Goal: Information Seeking & Learning: Learn about a topic

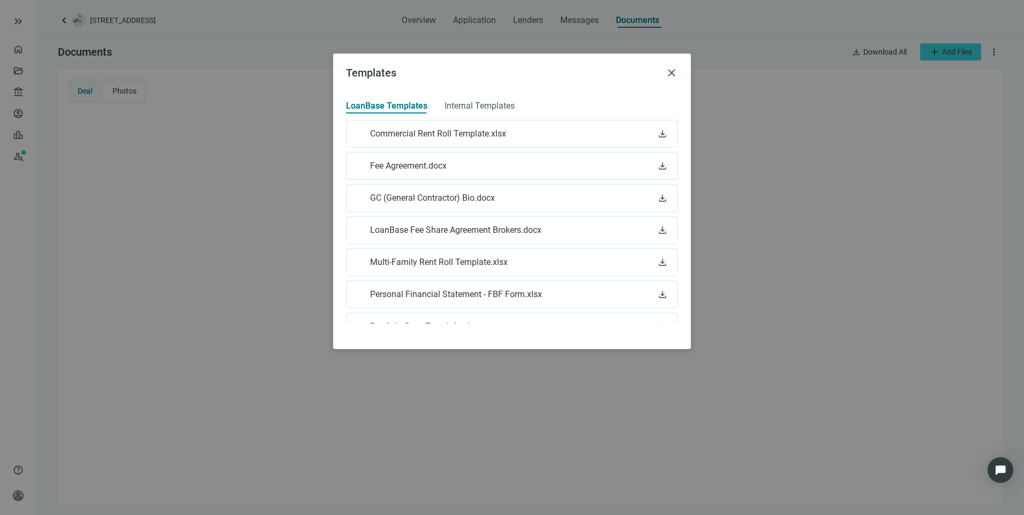
click at [19, 24] on div "Templates close LoanBase Templates Internal Templates Commercial Rent Roll Temp…" at bounding box center [512, 257] width 1024 height 515
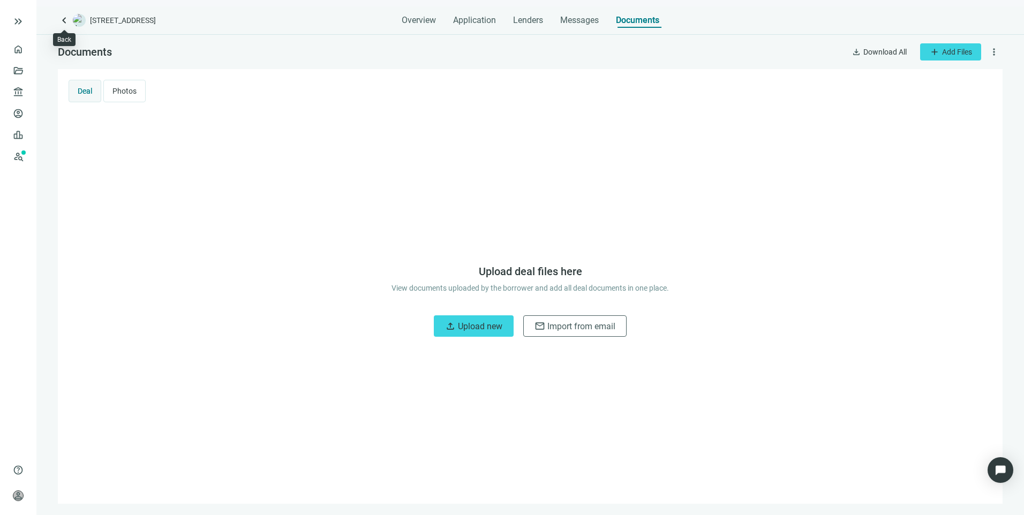
click at [65, 25] on span "keyboard_arrow_left" at bounding box center [64, 20] width 13 height 13
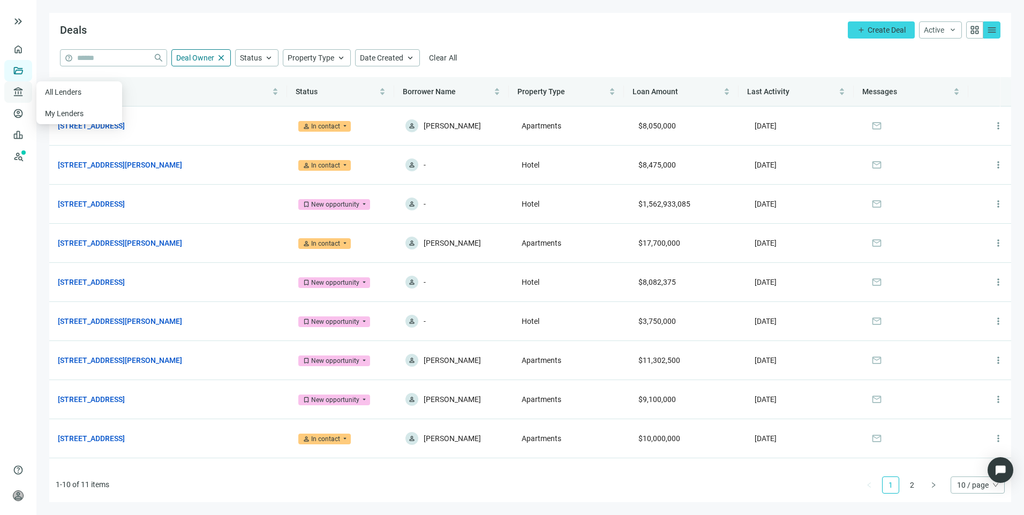
click at [19, 97] on span "account_balance" at bounding box center [16, 92] width 7 height 11
click at [74, 93] on link "All Lenders" at bounding box center [64, 92] width 39 height 9
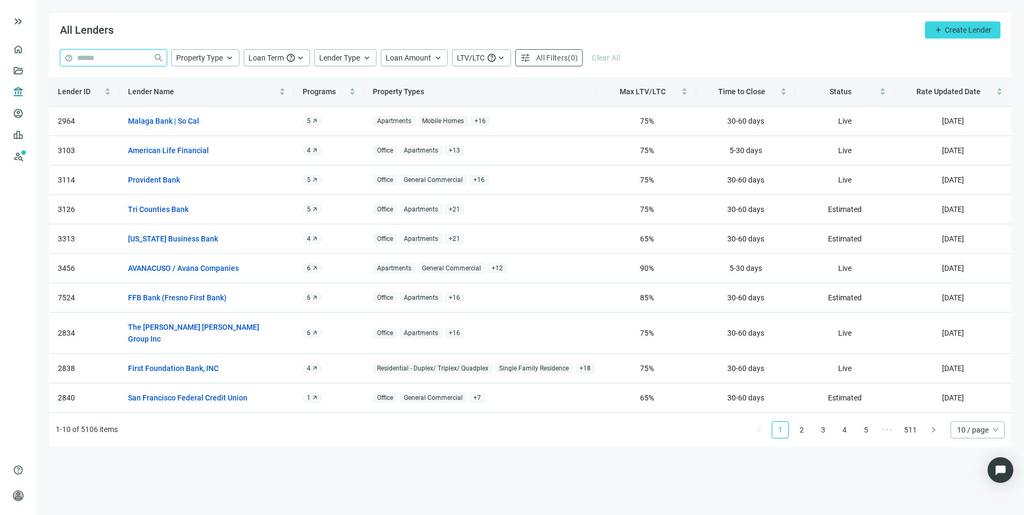
click at [114, 59] on input "search" at bounding box center [113, 58] width 72 height 16
type input "****"
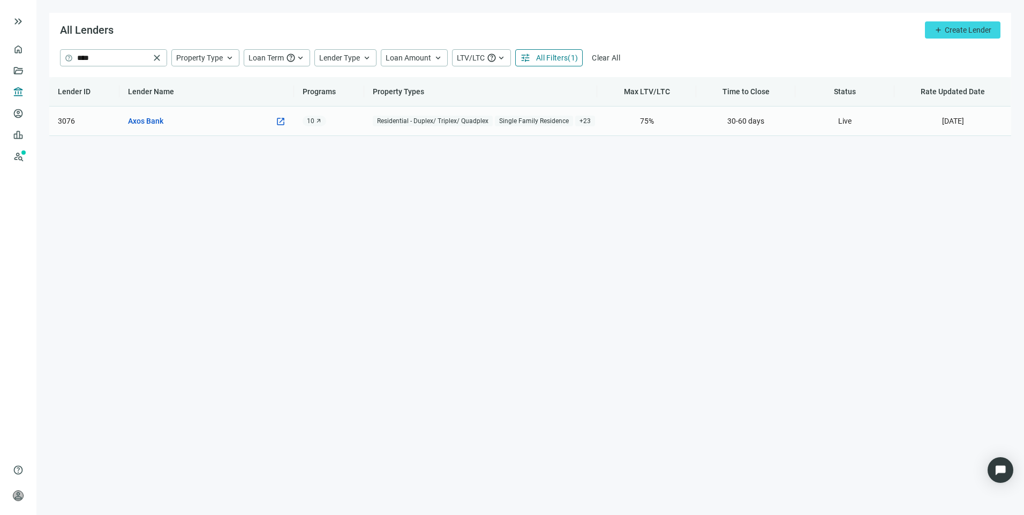
click at [164, 122] on div "Axos Bank open_in_new" at bounding box center [207, 121] width 158 height 12
click at [157, 122] on link "Axos Bank" at bounding box center [145, 121] width 35 height 12
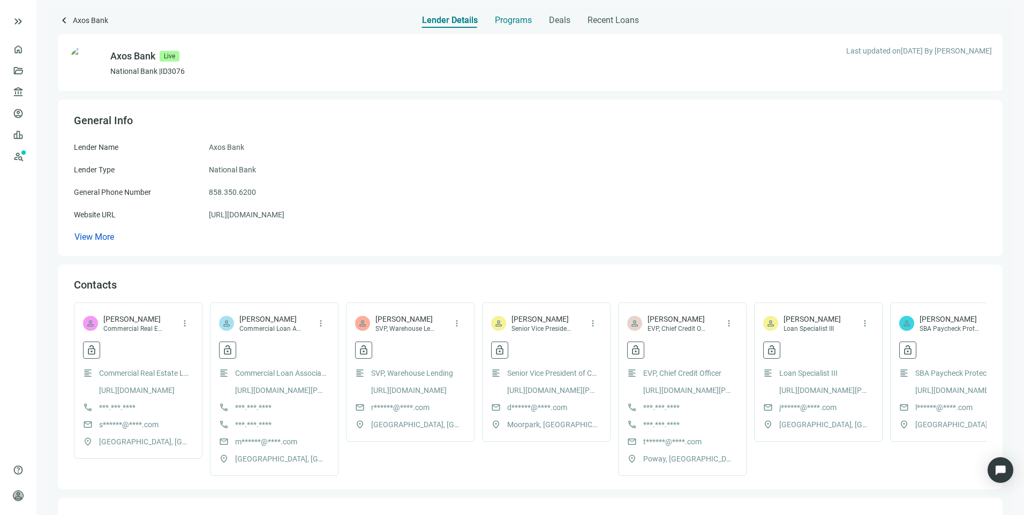
click at [524, 19] on span "Programs" at bounding box center [513, 20] width 37 height 11
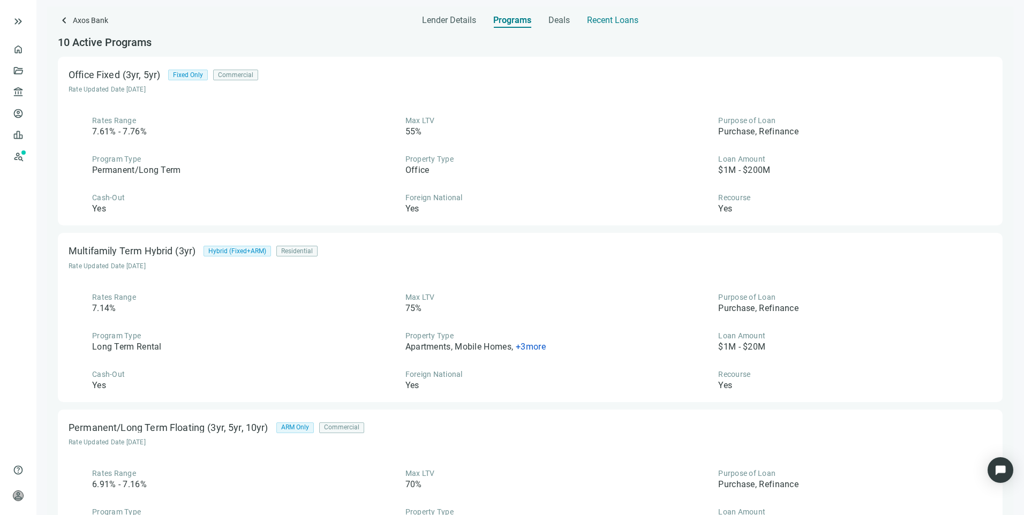
click at [591, 19] on span "Recent Loans" at bounding box center [612, 20] width 51 height 11
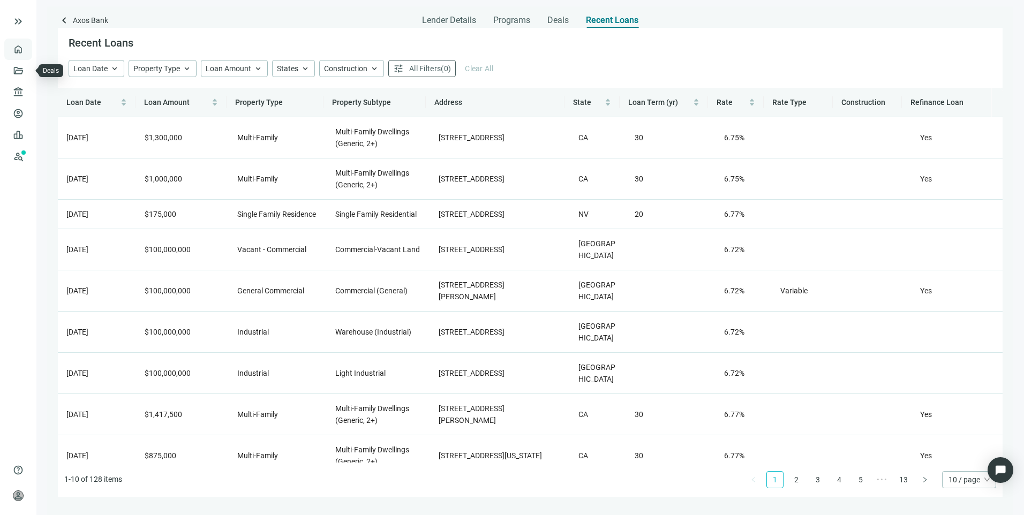
click at [27, 54] on link "Overview" at bounding box center [43, 49] width 32 height 9
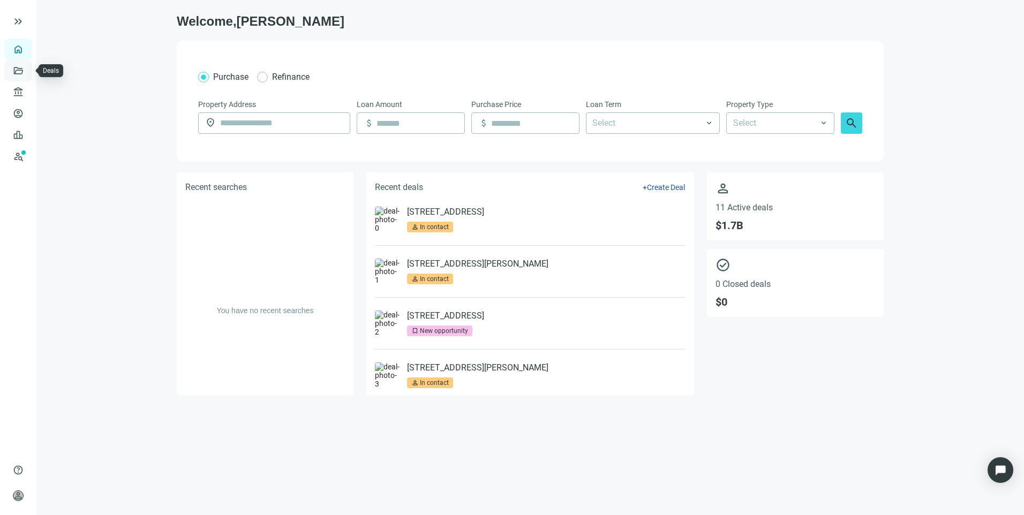
click at [27, 74] on link "Deals" at bounding box center [36, 70] width 19 height 9
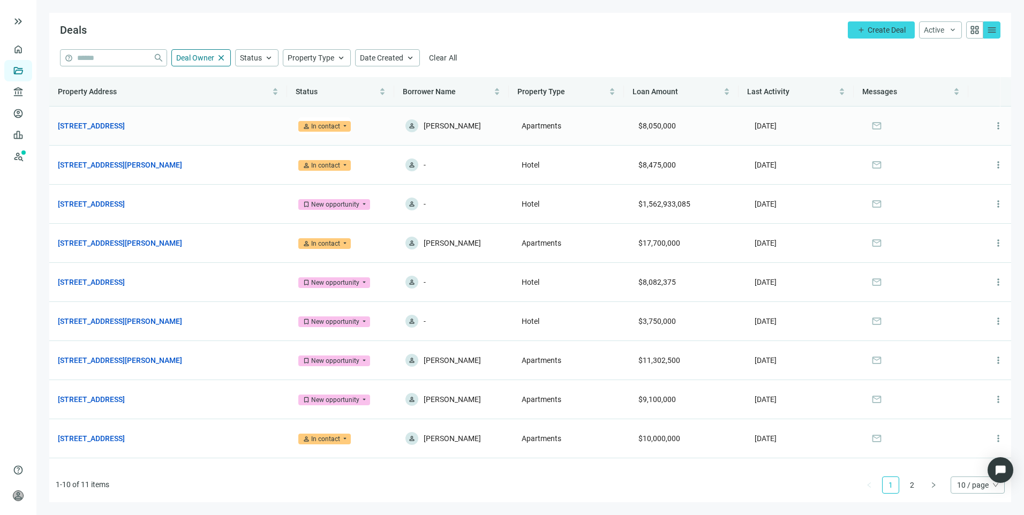
click at [114, 124] on link "[STREET_ADDRESS]" at bounding box center [91, 126] width 67 height 12
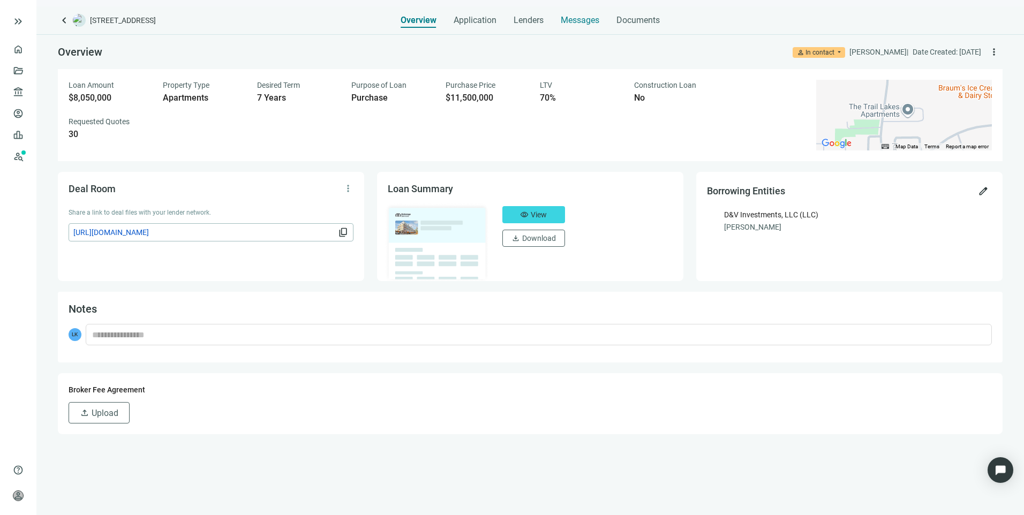
click at [577, 20] on span "Messages" at bounding box center [580, 20] width 39 height 10
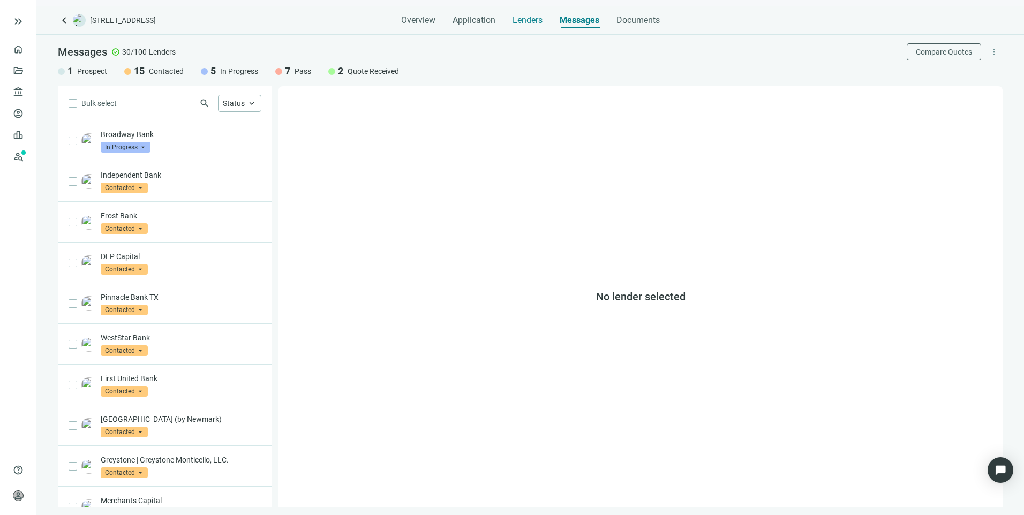
click at [533, 20] on span "Lenders" at bounding box center [527, 20] width 30 height 11
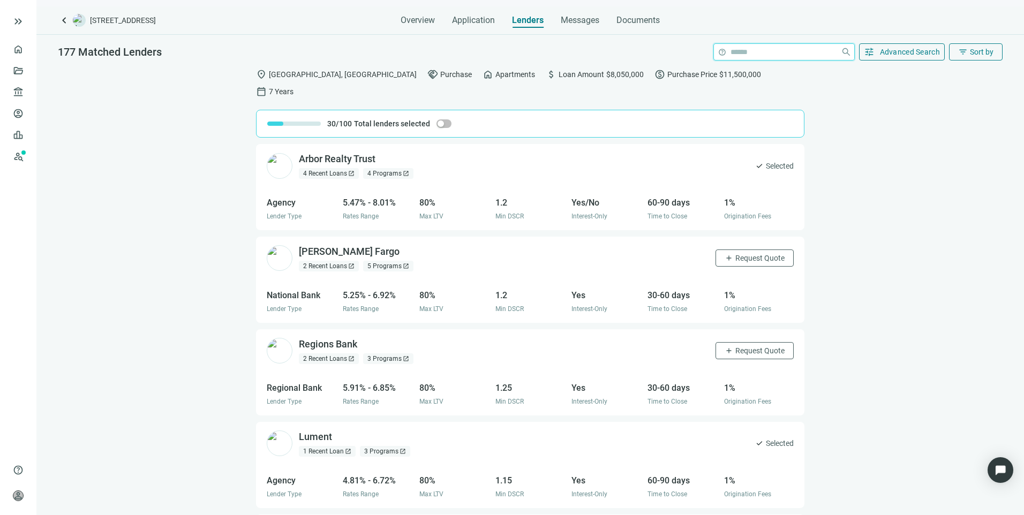
click at [749, 56] on input "search" at bounding box center [783, 52] width 106 height 16
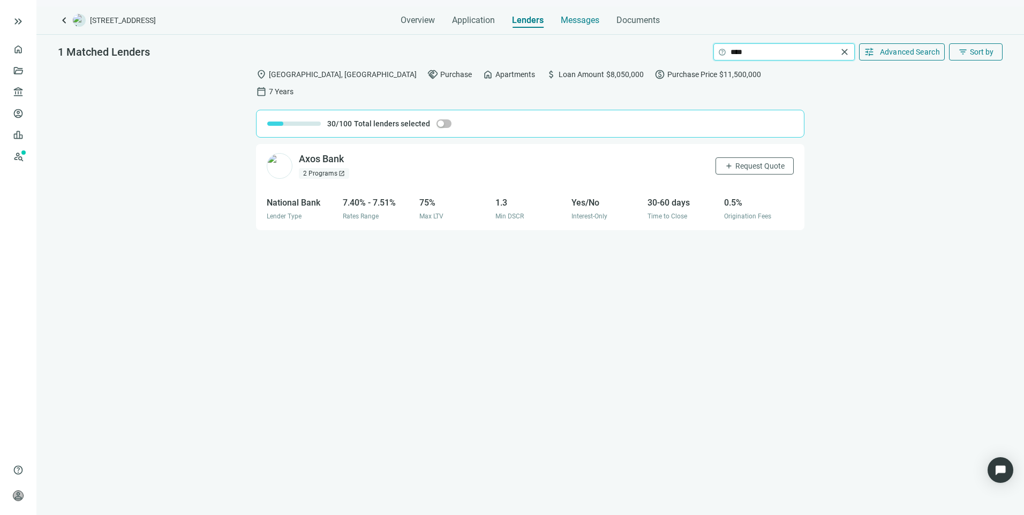
type input "****"
click at [569, 24] on span "Messages" at bounding box center [580, 20] width 39 height 10
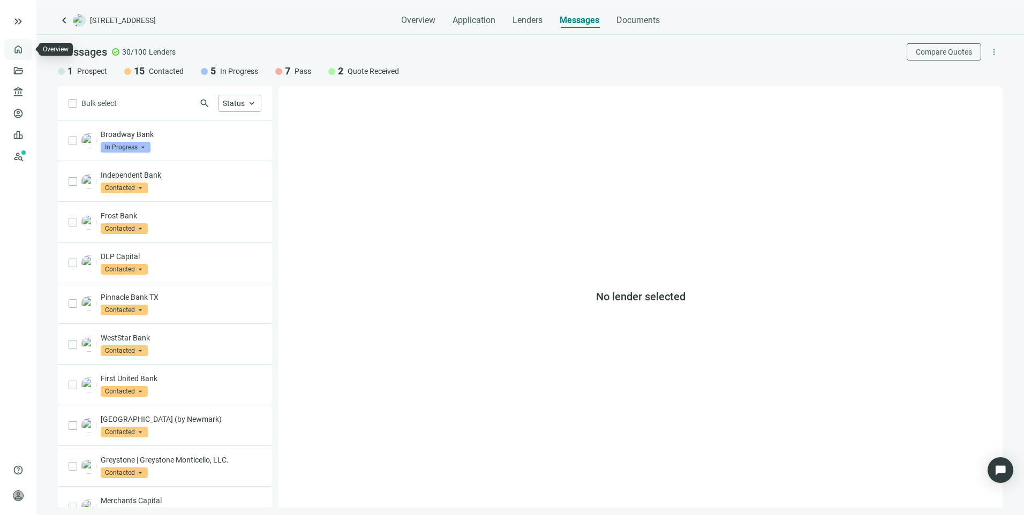
click at [27, 51] on link "Overview" at bounding box center [43, 49] width 32 height 9
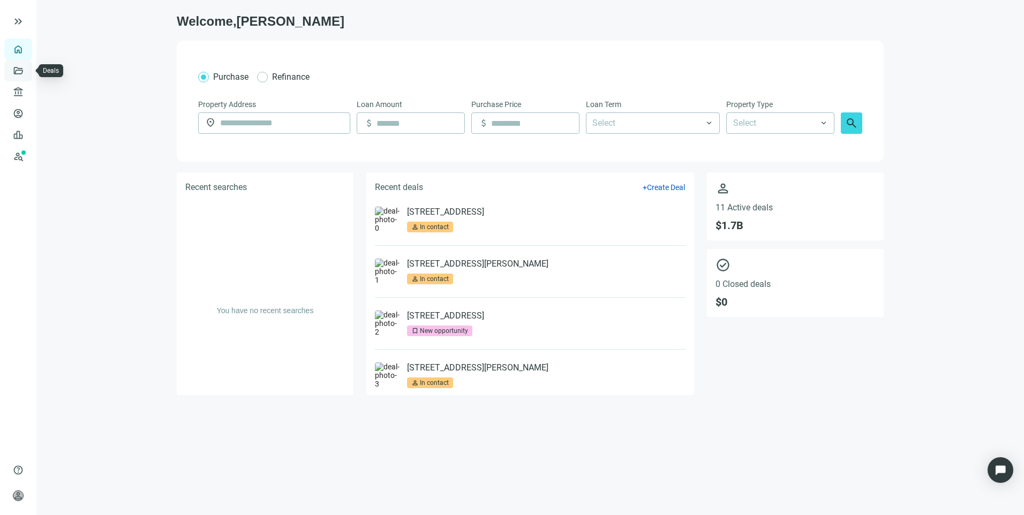
click at [27, 70] on link "Deals" at bounding box center [36, 70] width 19 height 9
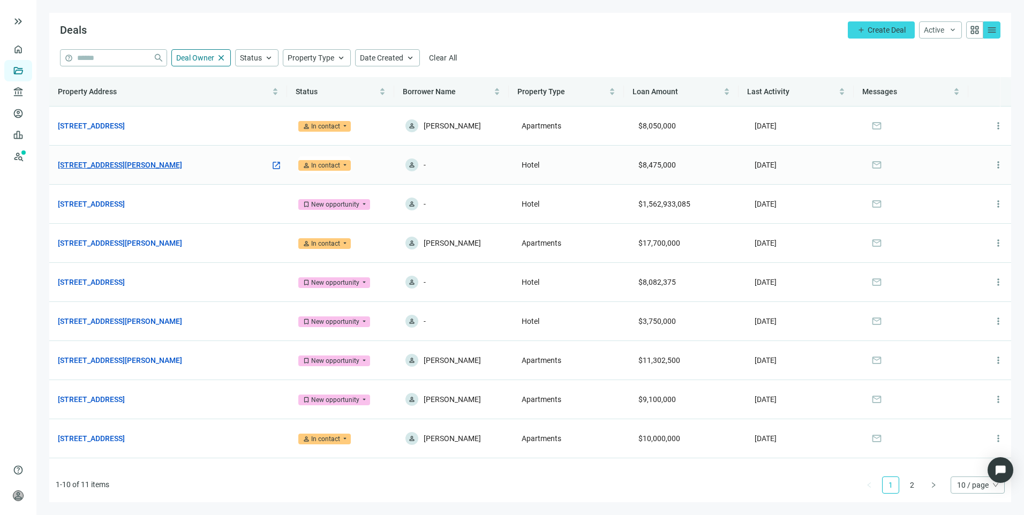
click at [176, 165] on link "[STREET_ADDRESS][PERSON_NAME]" at bounding box center [120, 165] width 124 height 12
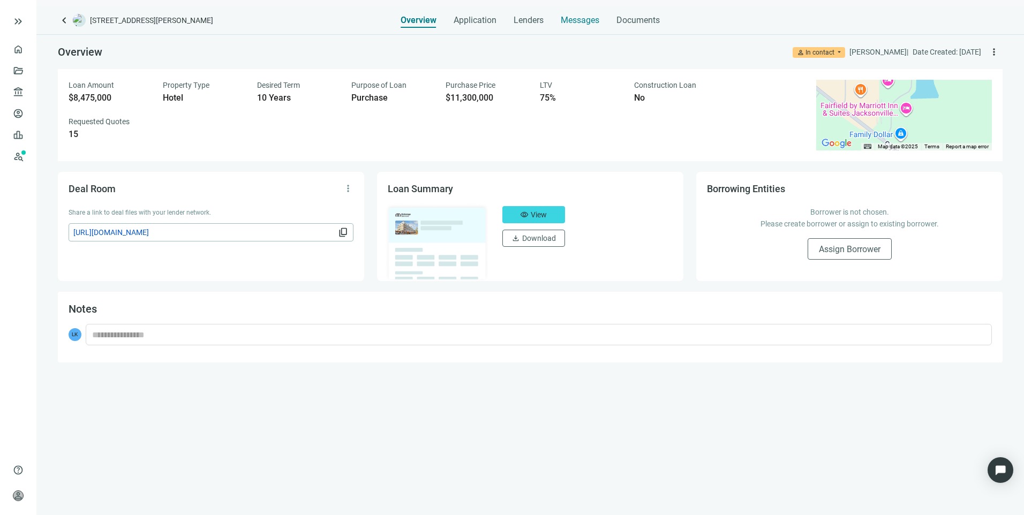
click at [570, 21] on span "Messages" at bounding box center [580, 20] width 39 height 10
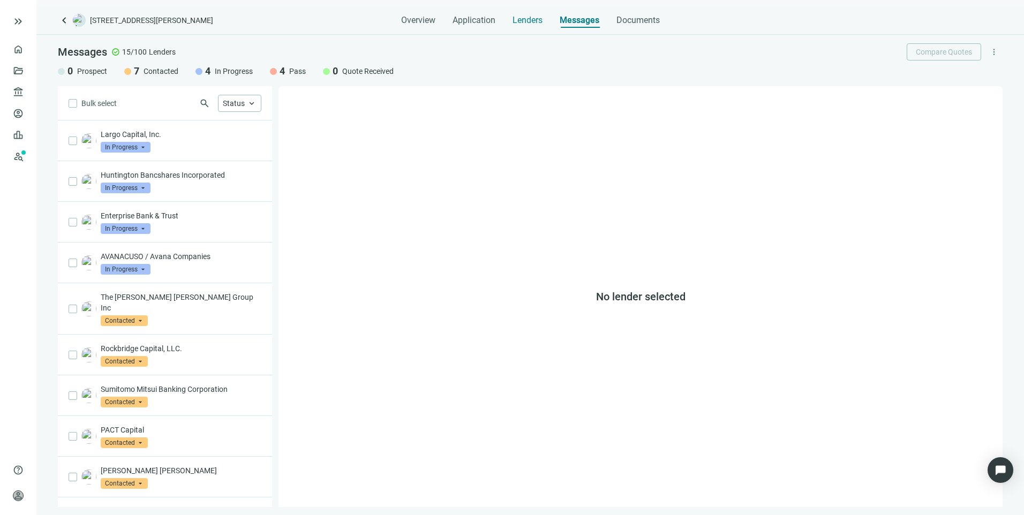
click at [532, 21] on span "Lenders" at bounding box center [527, 20] width 30 height 11
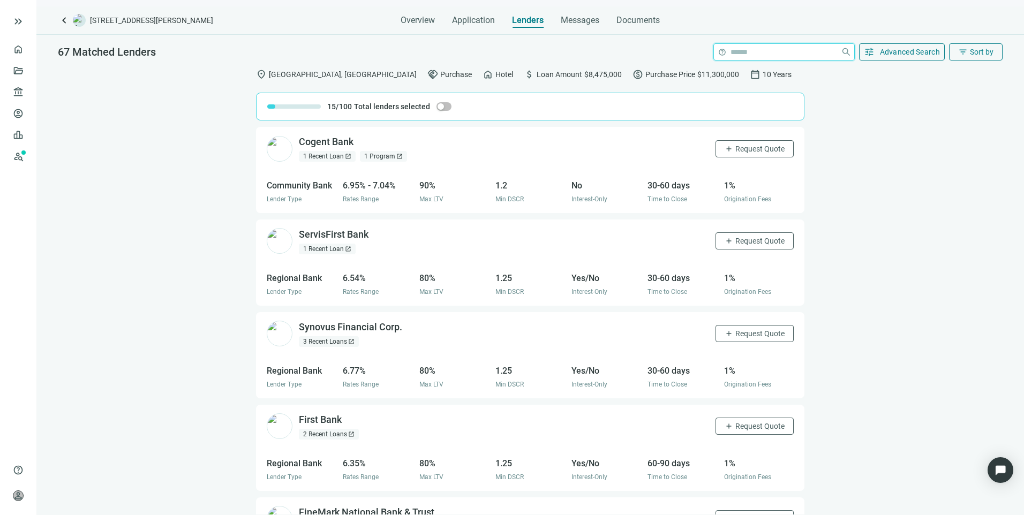
click at [743, 50] on input "search" at bounding box center [783, 52] width 106 height 16
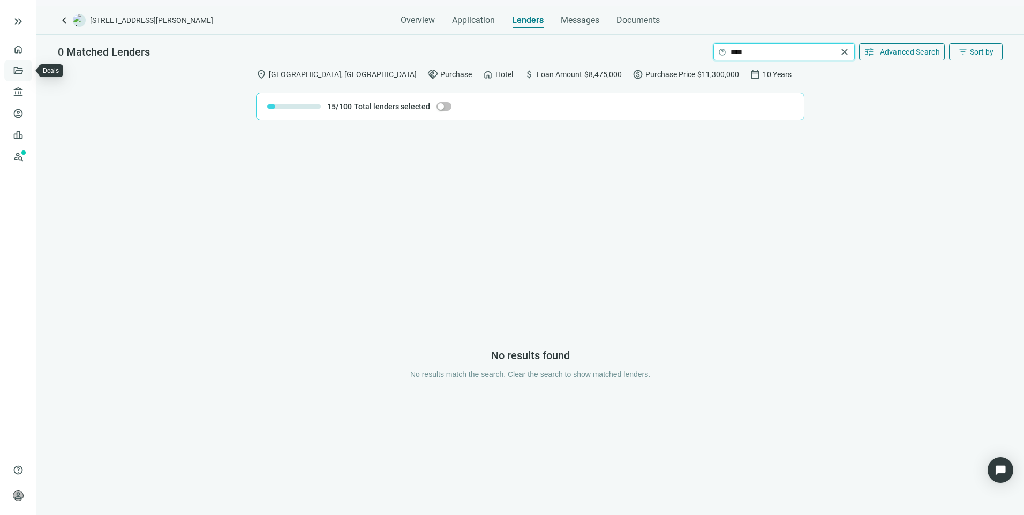
type input "****"
click at [27, 70] on link "Deals" at bounding box center [36, 70] width 19 height 9
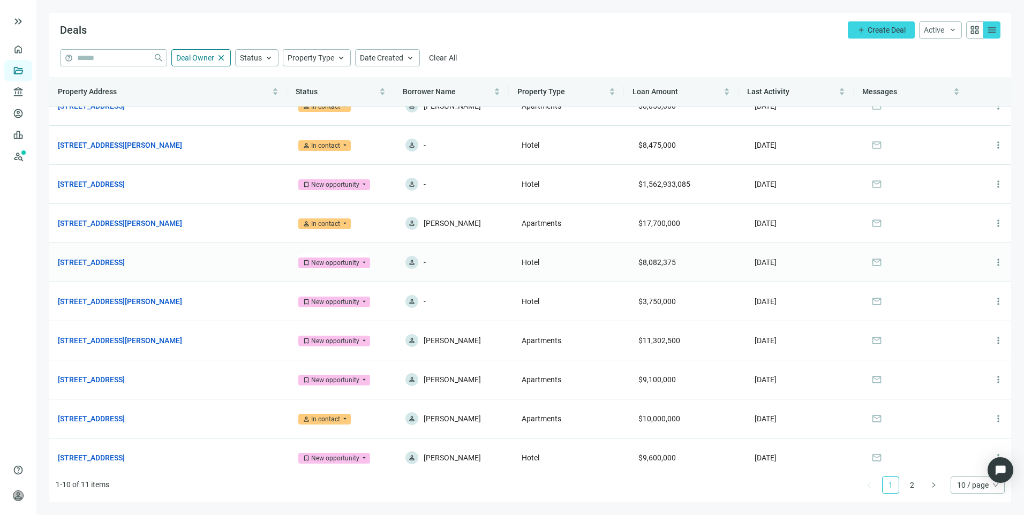
scroll to position [29, 0]
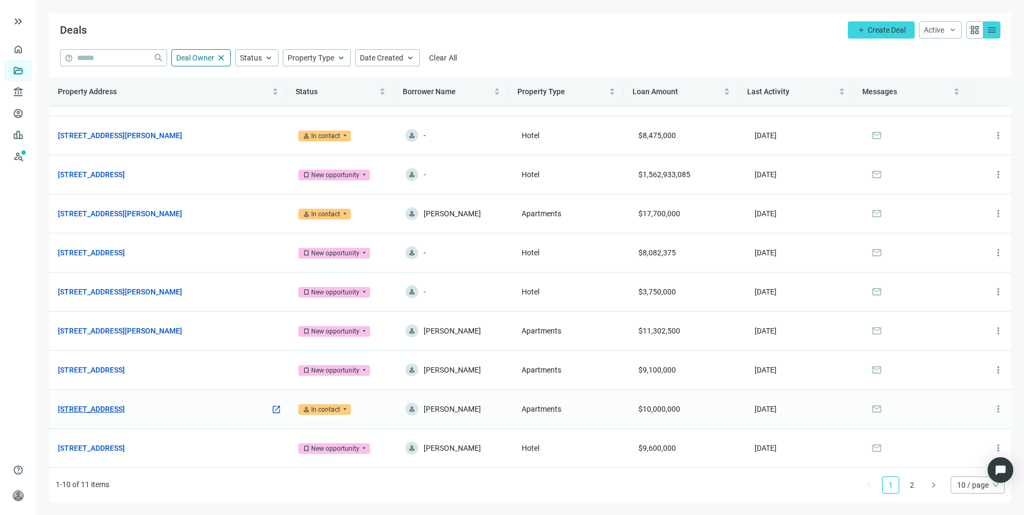
click at [125, 407] on link "[STREET_ADDRESS]" at bounding box center [91, 409] width 67 height 12
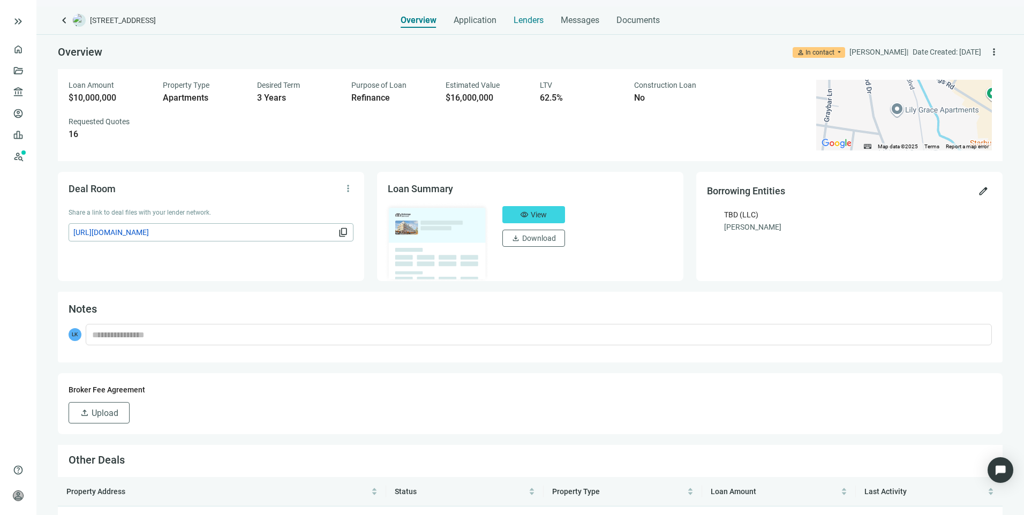
click at [530, 20] on span "Lenders" at bounding box center [528, 20] width 30 height 11
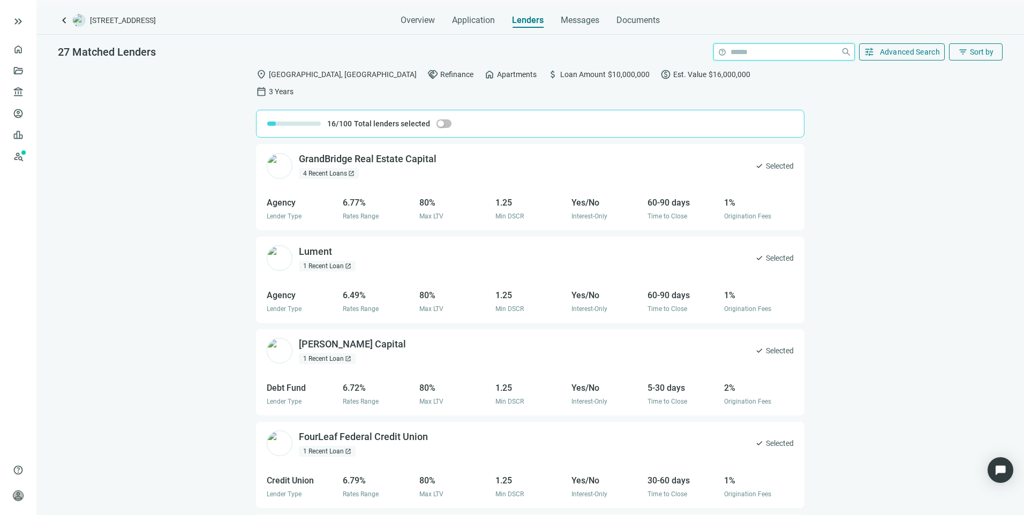
click at [793, 52] on input "search" at bounding box center [783, 52] width 106 height 16
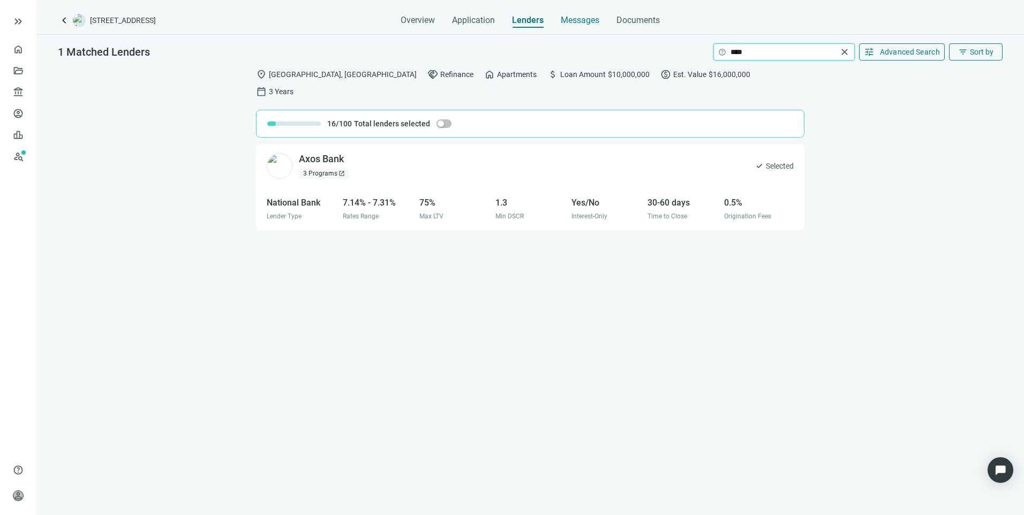
type input "****"
click at [588, 25] on span "Messages" at bounding box center [580, 20] width 39 height 10
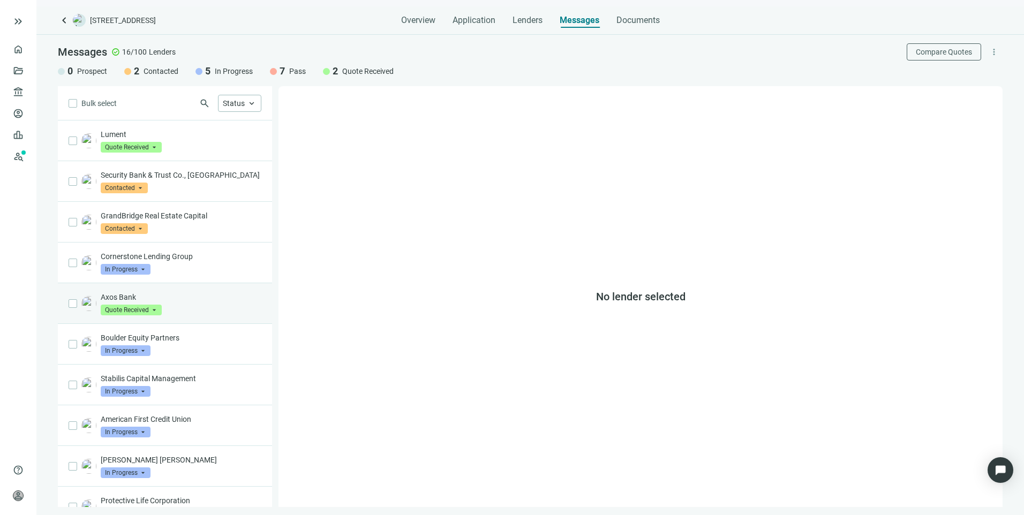
click at [203, 300] on p "Axos Bank" at bounding box center [181, 297] width 161 height 11
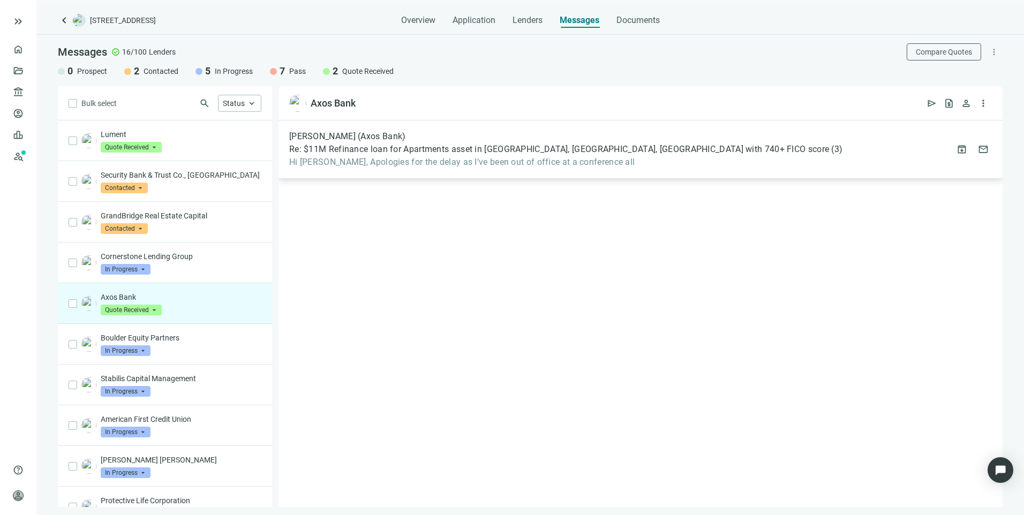
click at [426, 160] on span "Hi [PERSON_NAME], Apologies for the delay as I’ve been out of office at a confe…" at bounding box center [565, 162] width 553 height 11
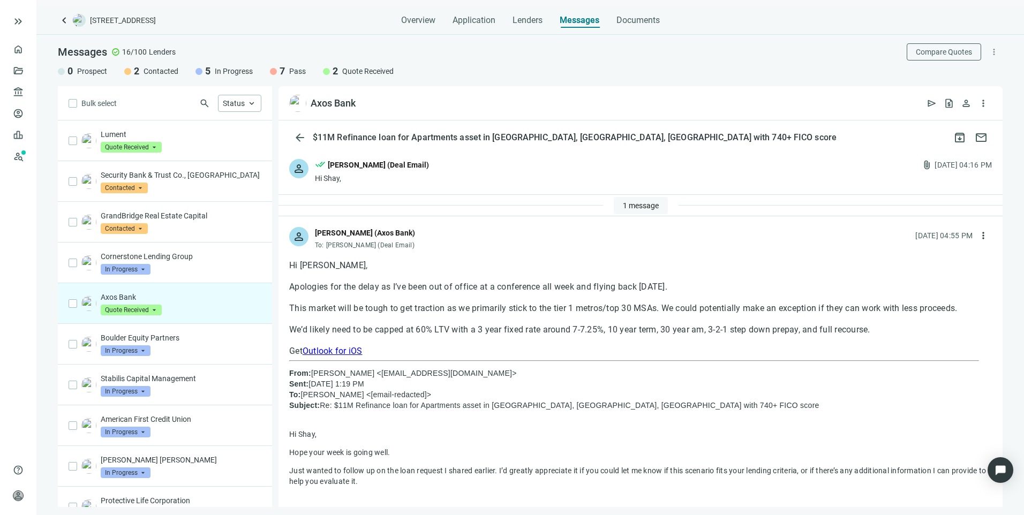
click at [624, 206] on span "1 message" at bounding box center [641, 205] width 36 height 9
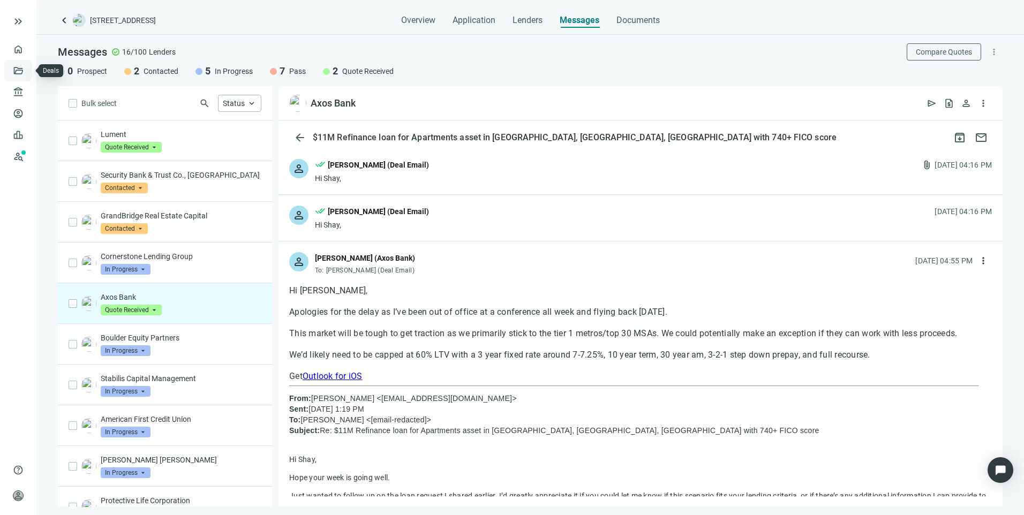
click at [27, 73] on link "Deals" at bounding box center [36, 70] width 19 height 9
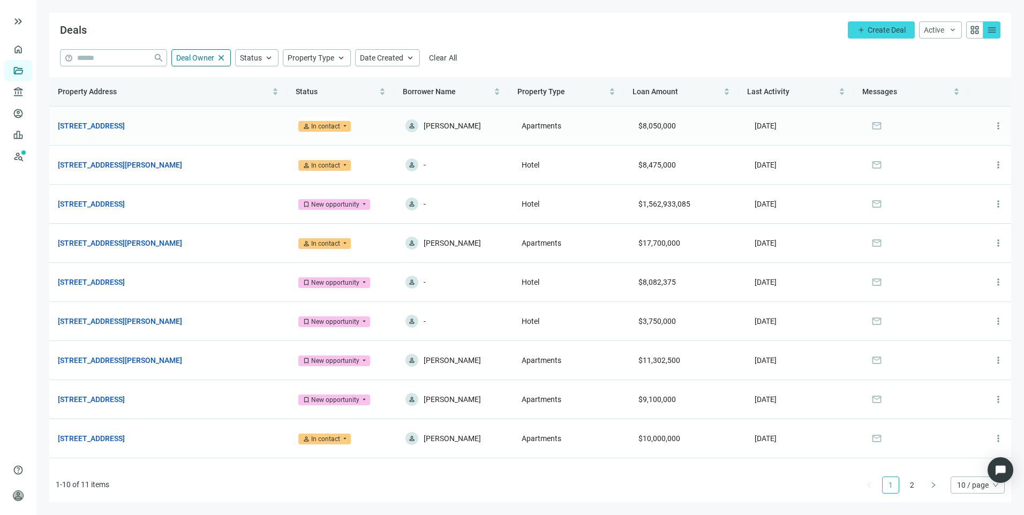
click at [125, 121] on link "[STREET_ADDRESS]" at bounding box center [91, 126] width 67 height 12
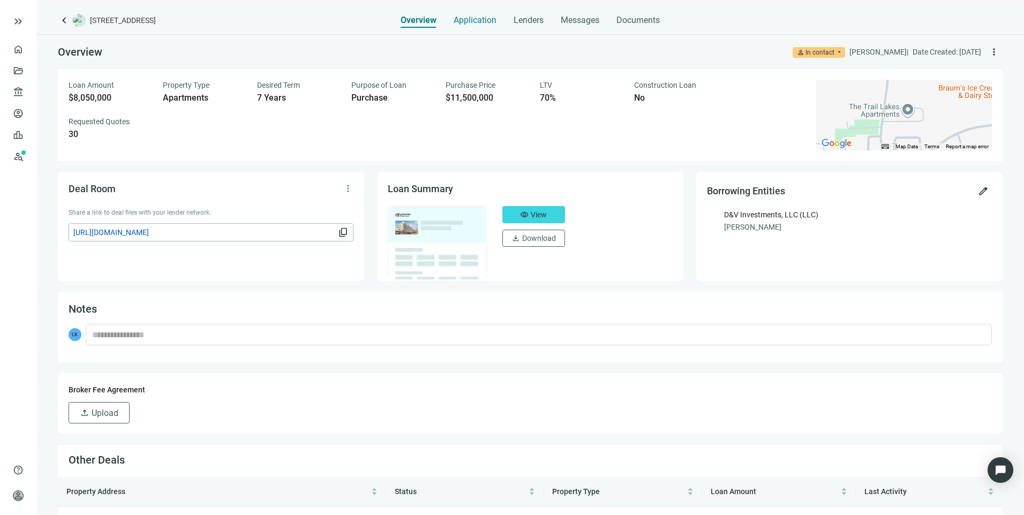
click at [467, 26] on div "Application" at bounding box center [474, 16] width 43 height 21
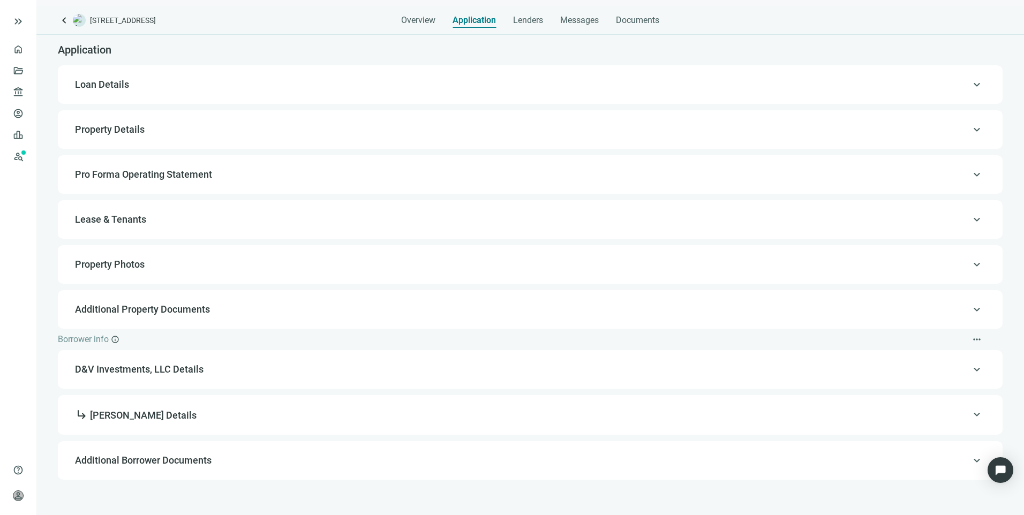
click at [111, 92] on div "keyboard_arrow_up Loan Details" at bounding box center [530, 85] width 923 height 26
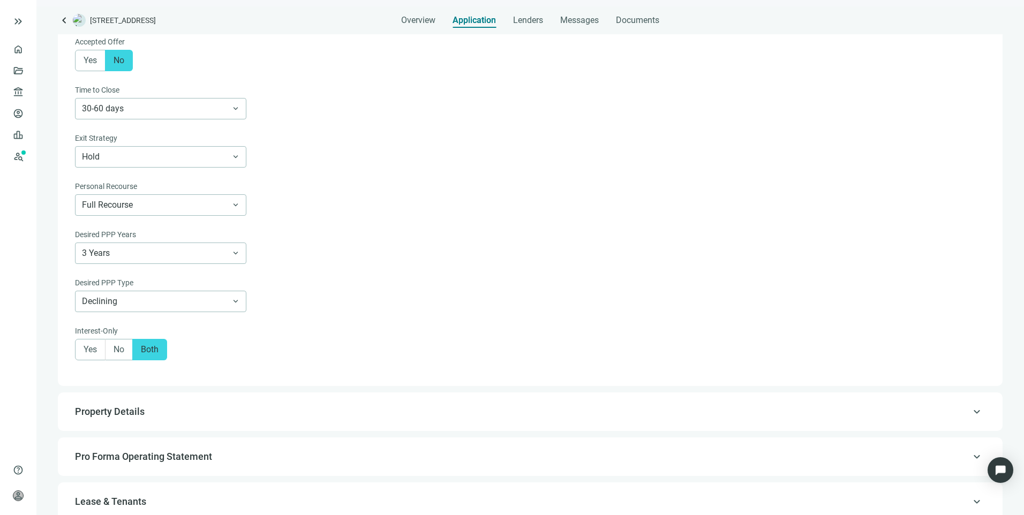
scroll to position [460, 0]
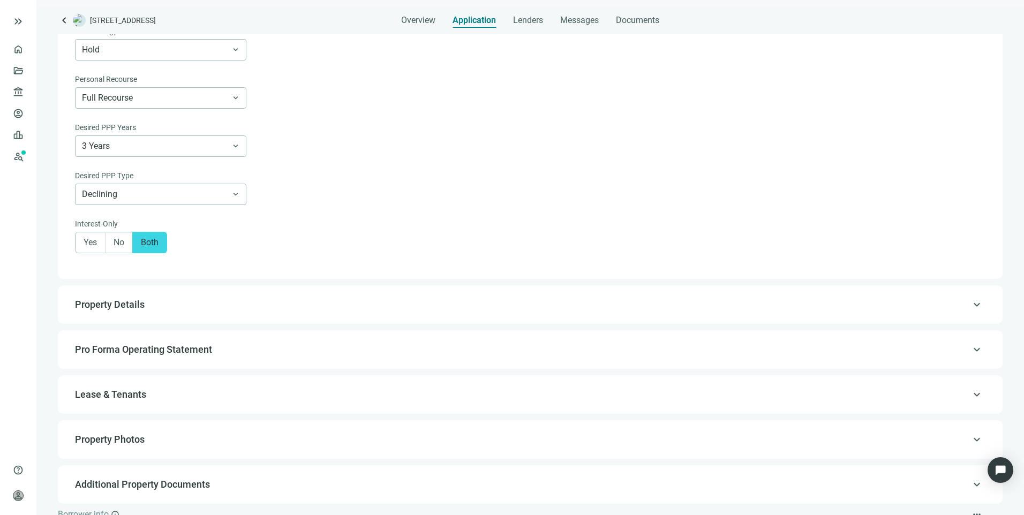
click at [122, 317] on div "keyboard_arrow_up Property Details" at bounding box center [530, 305] width 923 height 26
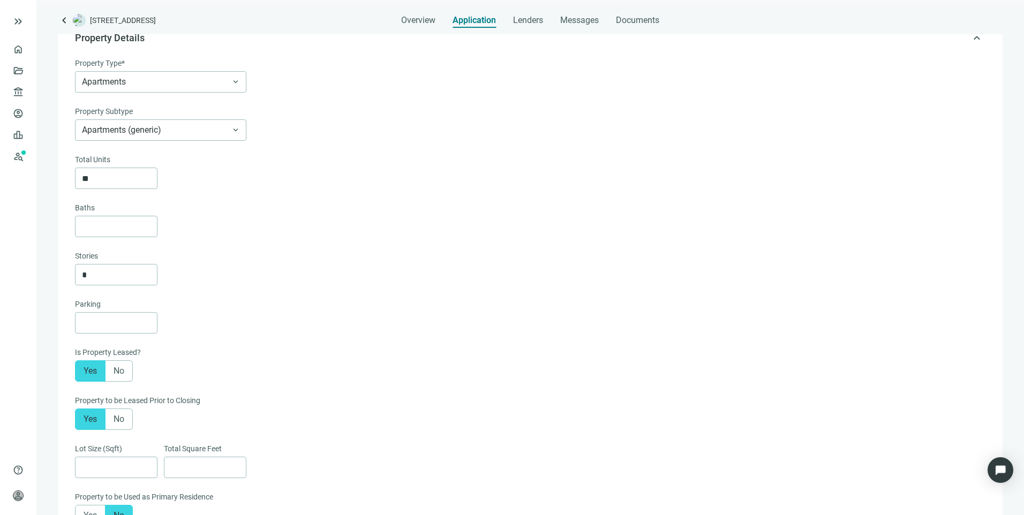
scroll to position [77, 0]
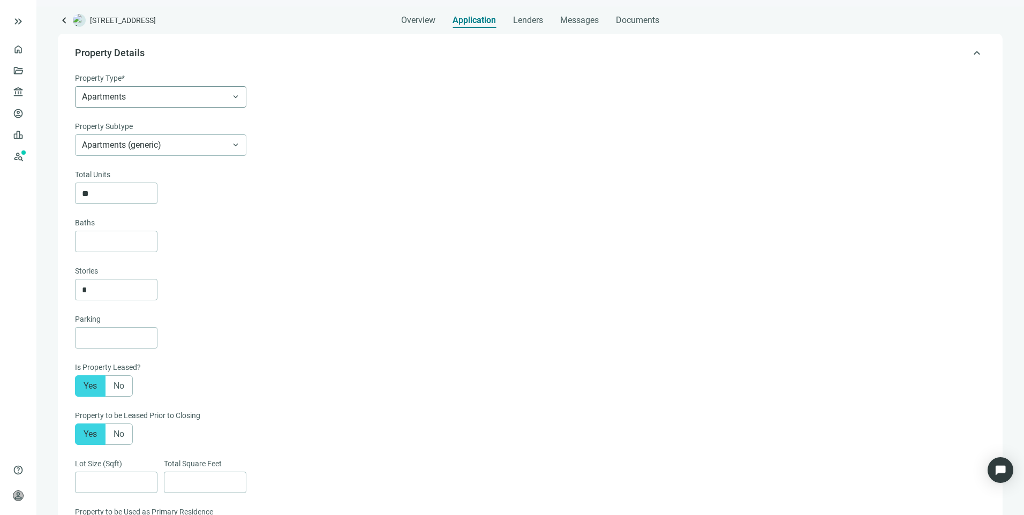
click at [166, 99] on span "Apartments" at bounding box center [160, 97] width 157 height 20
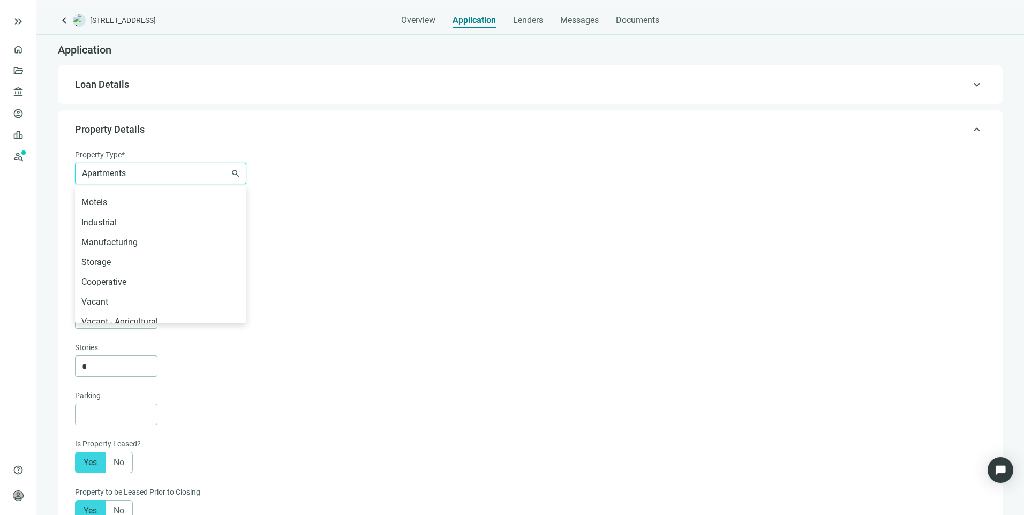
scroll to position [107, 0]
click at [596, 125] on span "Property Details" at bounding box center [529, 129] width 908 height 13
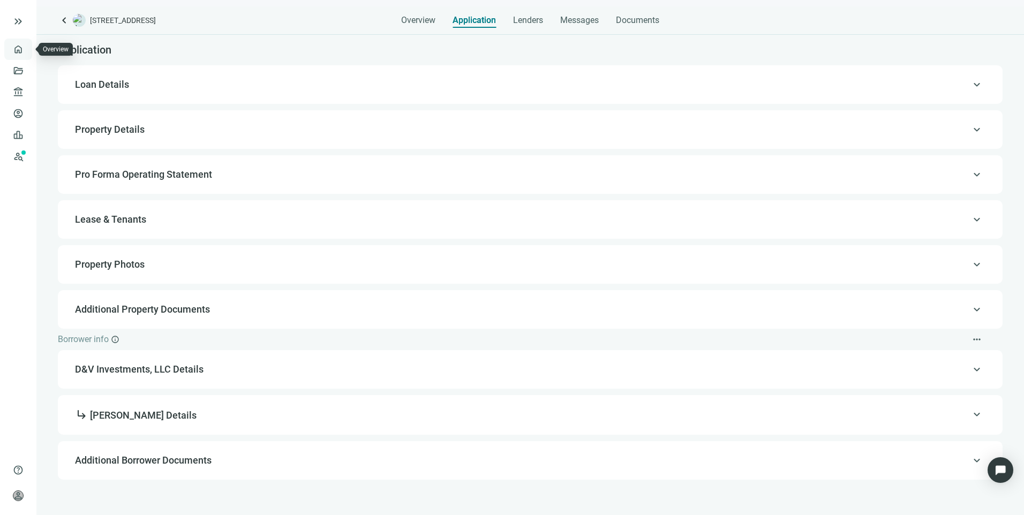
click at [27, 49] on link "Overview" at bounding box center [43, 49] width 32 height 9
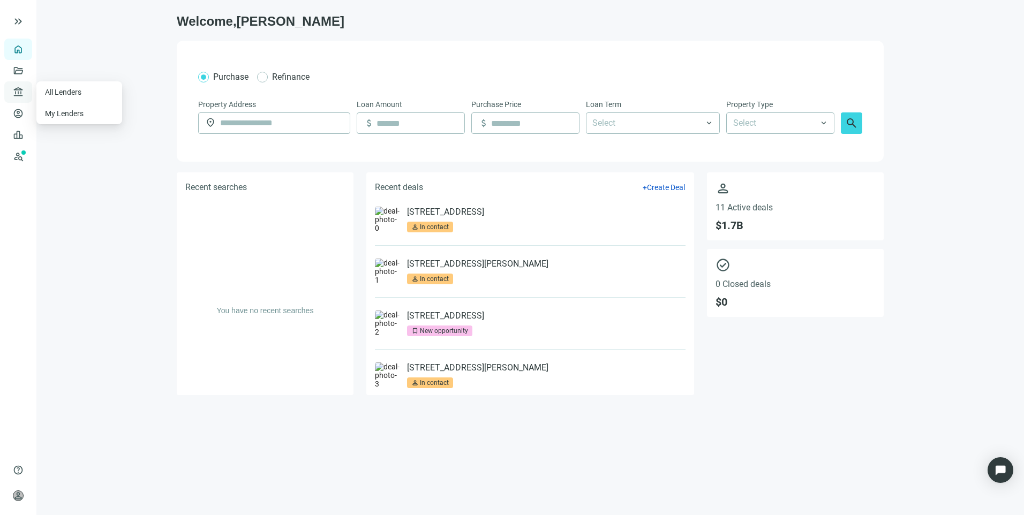
click at [16, 88] on span "account_balance" at bounding box center [16, 92] width 7 height 11
click at [27, 75] on link "Deals" at bounding box center [36, 70] width 19 height 9
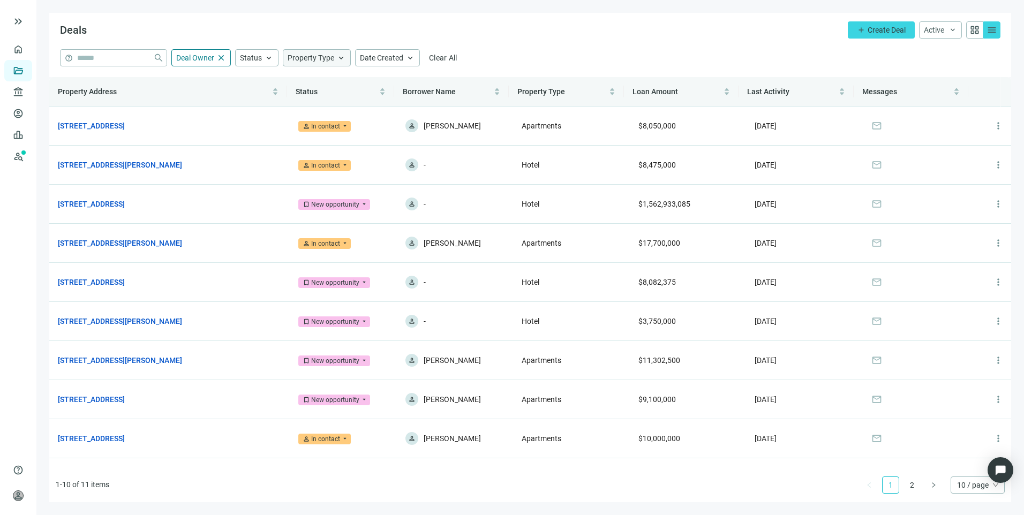
click at [334, 51] on div "Property Type keyboard_arrow_up" at bounding box center [317, 57] width 68 height 17
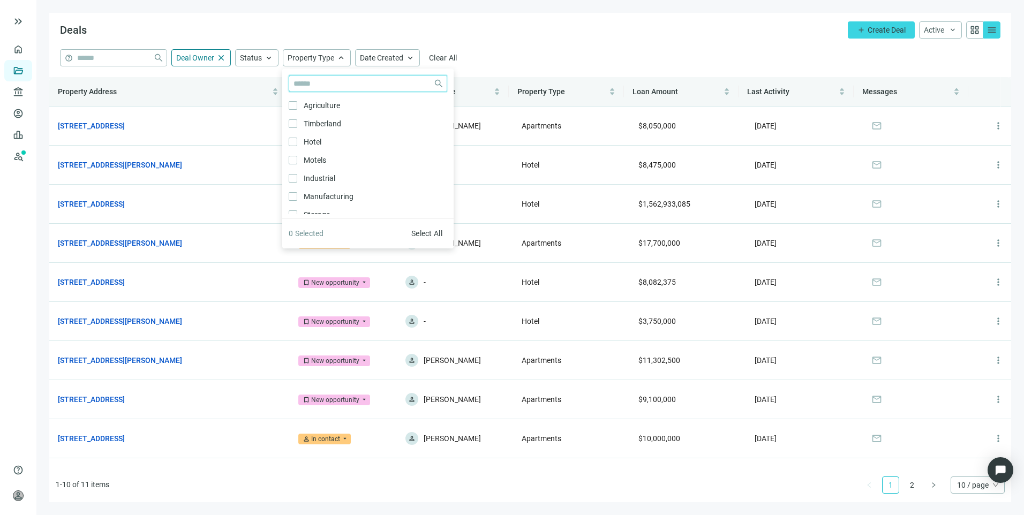
click at [345, 82] on input "search" at bounding box center [360, 83] width 135 height 16
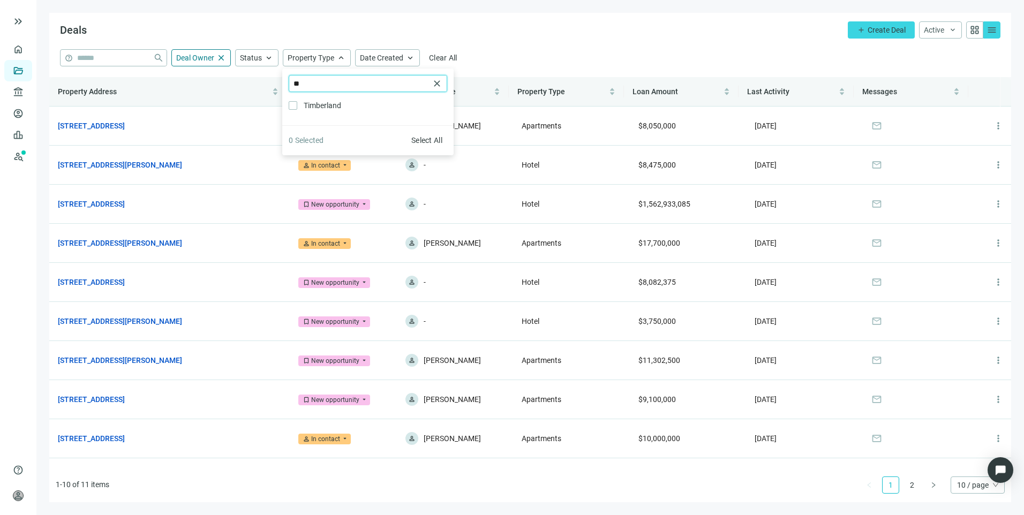
type input "*"
type input "****"
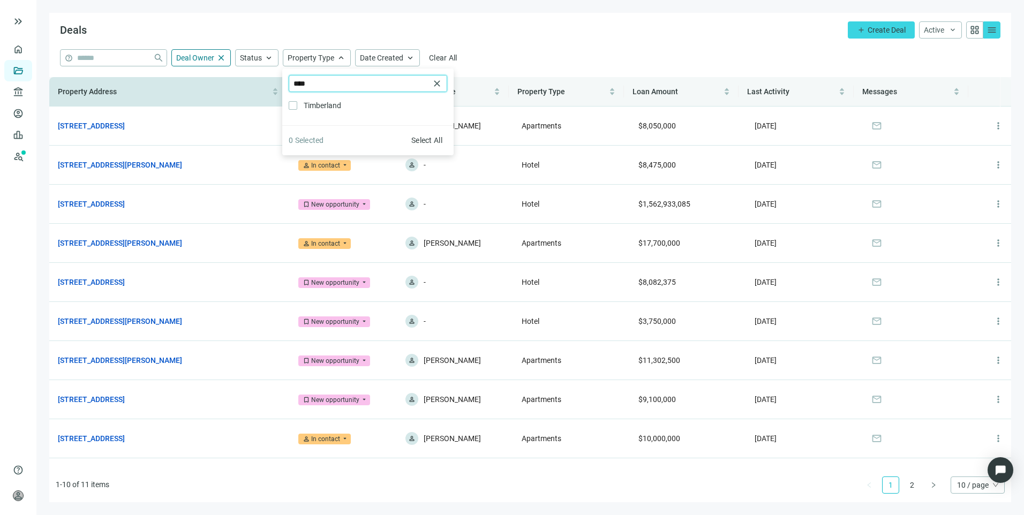
drag, startPoint x: 353, startPoint y: 86, endPoint x: 277, endPoint y: 84, distance: 76.1
click at [277, 84] on main "Deals add Create Deal Active keyboard_arrow_down grid_view menu help close Deal…" at bounding box center [529, 257] width 987 height 515
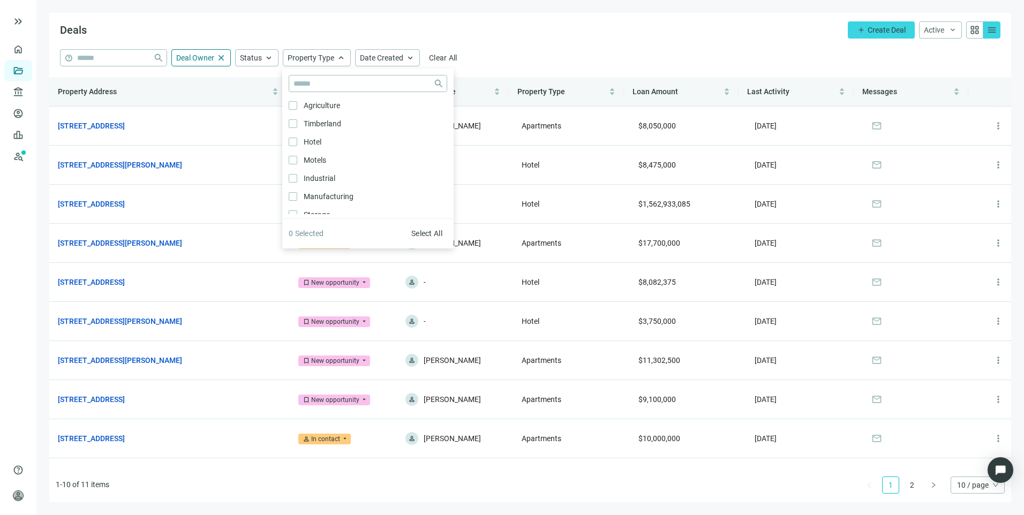
click at [536, 21] on div "Deals add Create Deal Active keyboard_arrow_down grid_view menu" at bounding box center [530, 31] width 962 height 36
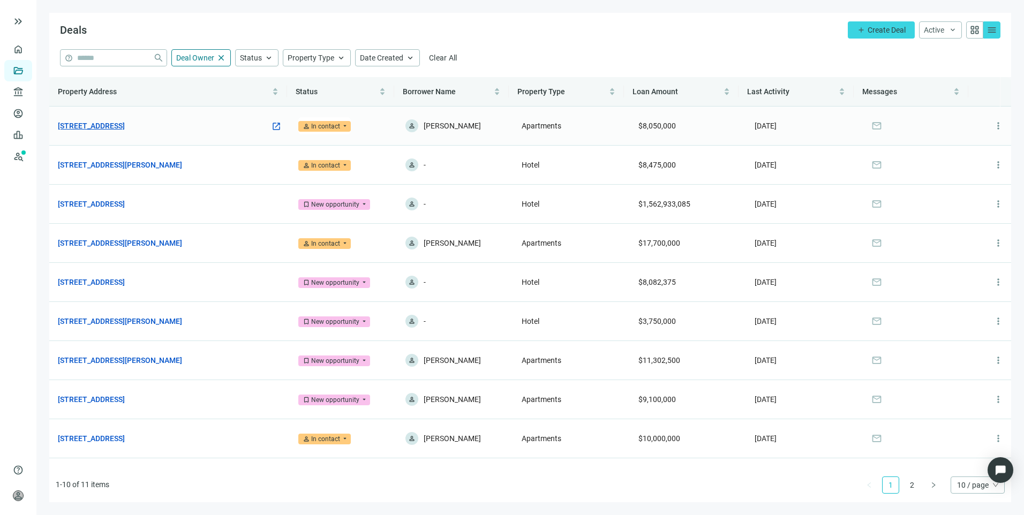
click at [111, 128] on link "[STREET_ADDRESS]" at bounding box center [91, 126] width 67 height 12
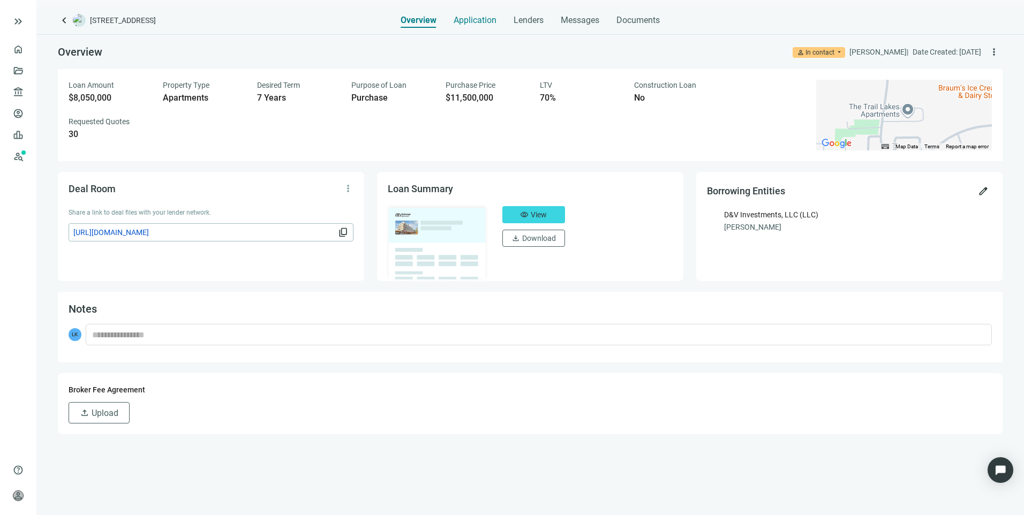
click at [478, 26] on div "Application" at bounding box center [474, 16] width 43 height 21
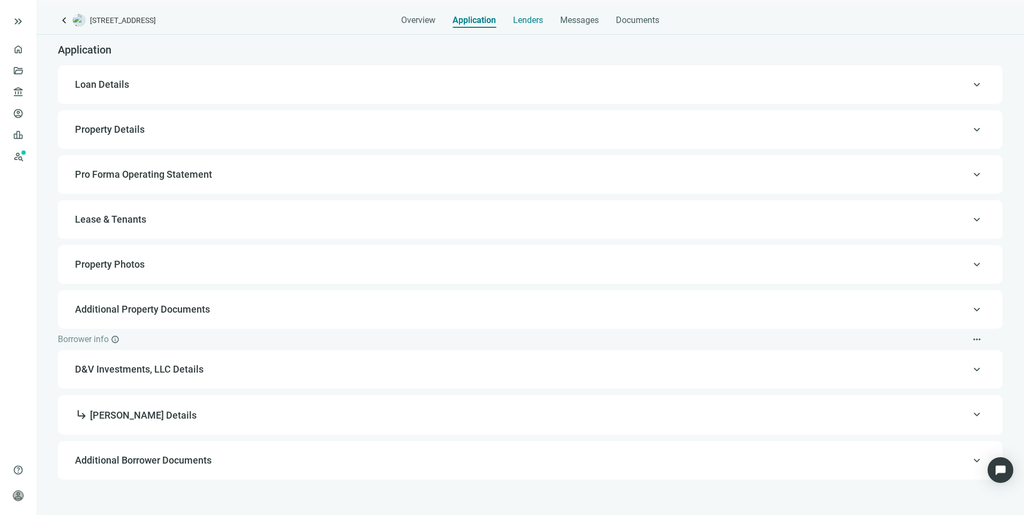
click at [527, 17] on span "Lenders" at bounding box center [528, 20] width 30 height 11
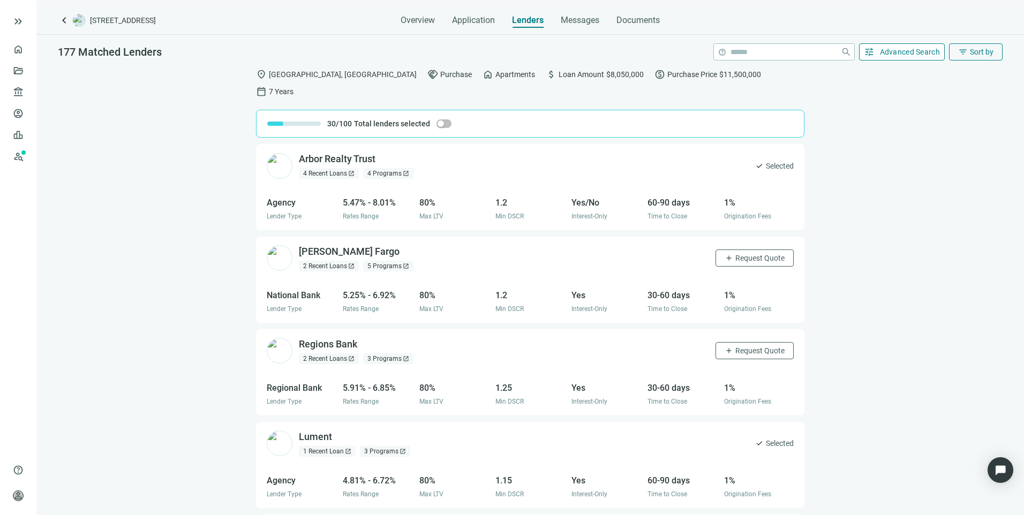
click at [889, 54] on span "Advanced Search" at bounding box center [910, 52] width 61 height 9
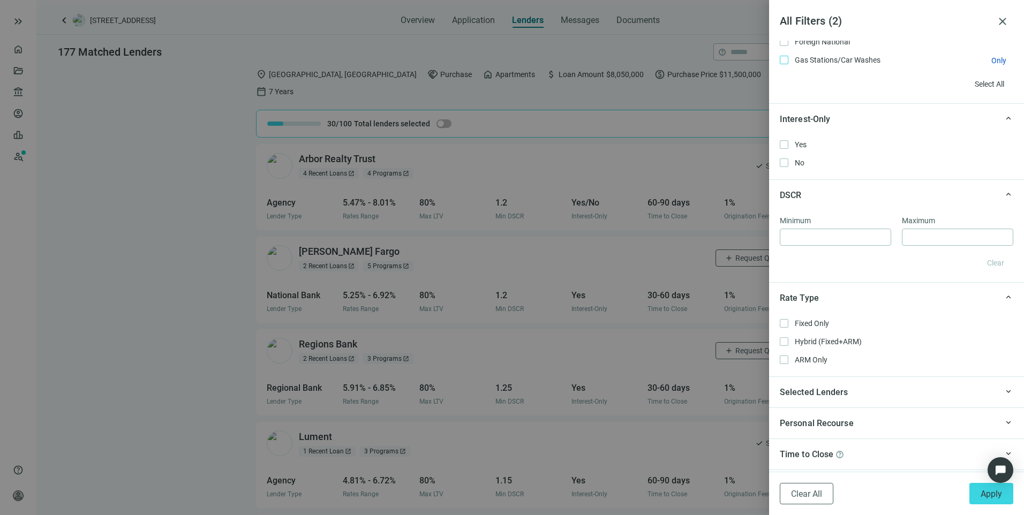
scroll to position [419, 0]
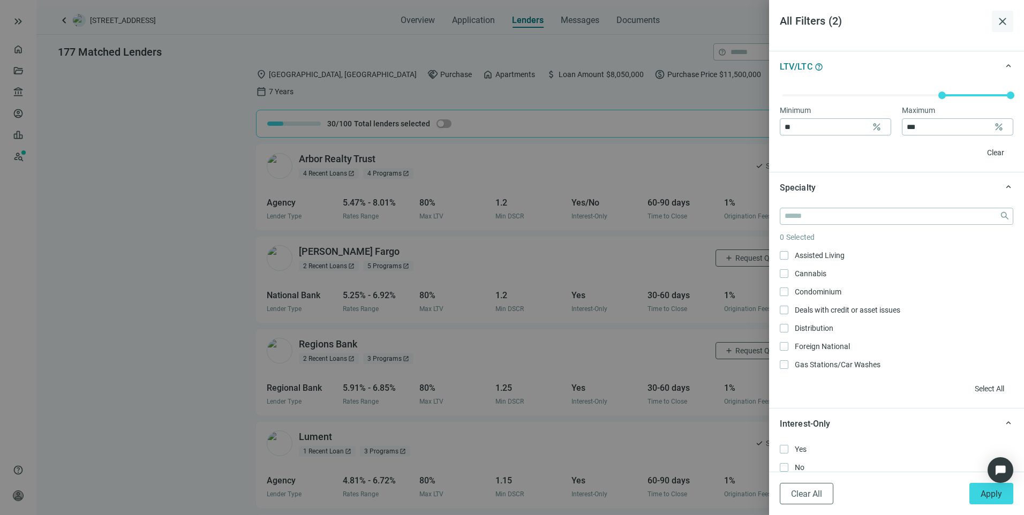
click at [1005, 22] on span "close" at bounding box center [1002, 21] width 13 height 13
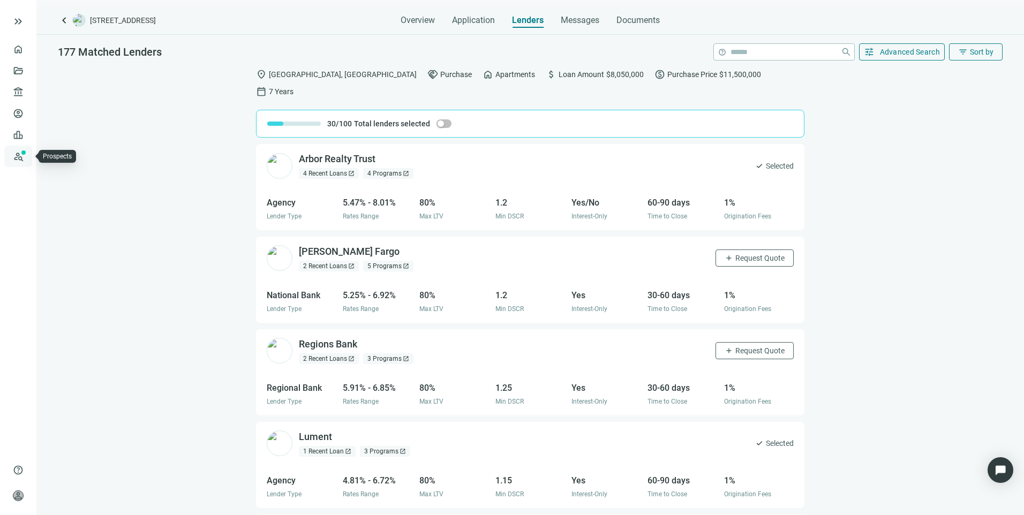
click at [27, 161] on link "Prospects New" at bounding box center [44, 156] width 34 height 21
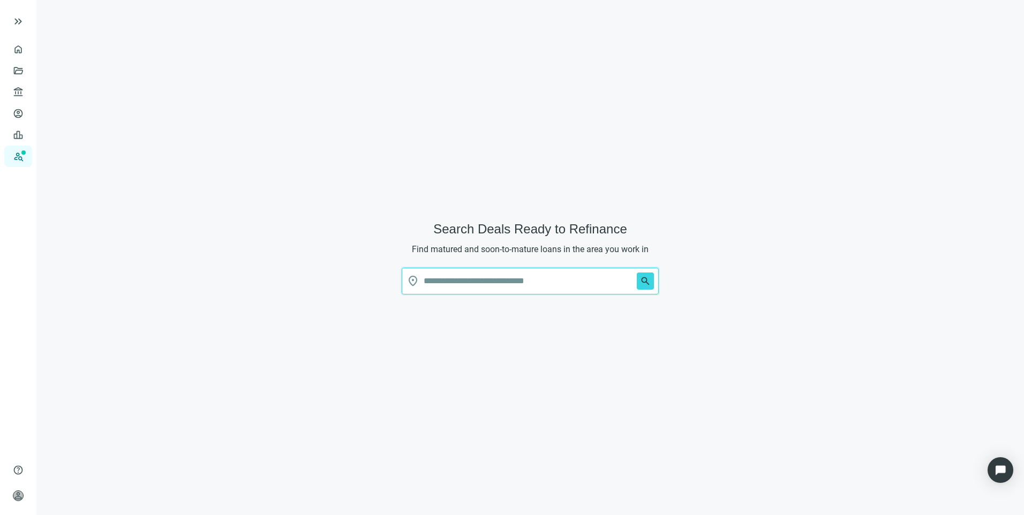
click at [580, 285] on input "text" at bounding box center [528, 281] width 209 height 26
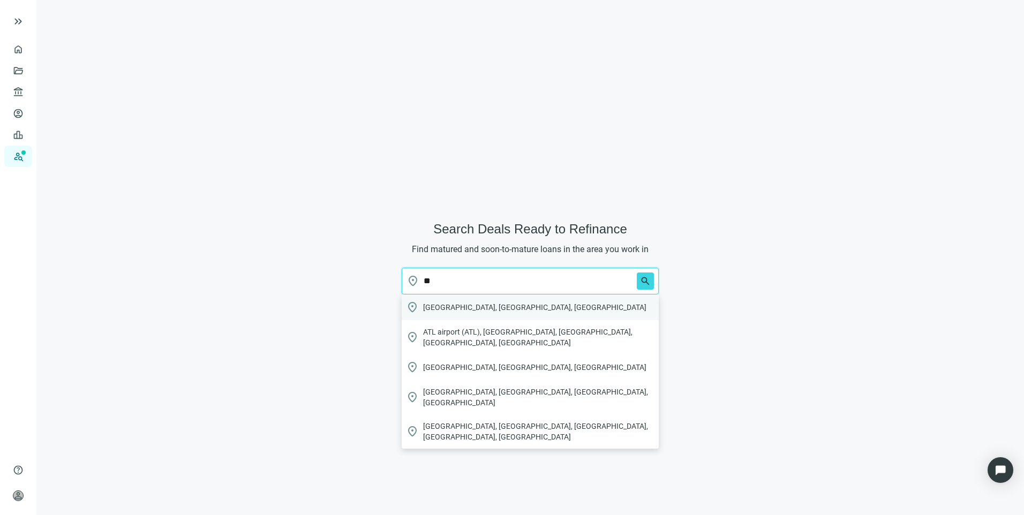
click at [465, 312] on span "[GEOGRAPHIC_DATA], [GEOGRAPHIC_DATA], [GEOGRAPHIC_DATA]" at bounding box center [534, 307] width 223 height 11
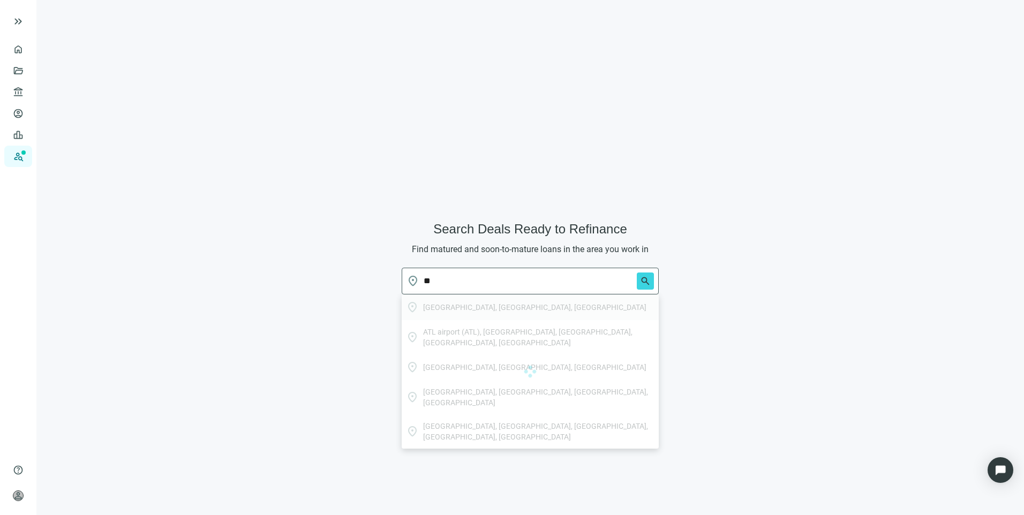
type input "**********"
click at [650, 285] on span "search" at bounding box center [645, 281] width 11 height 11
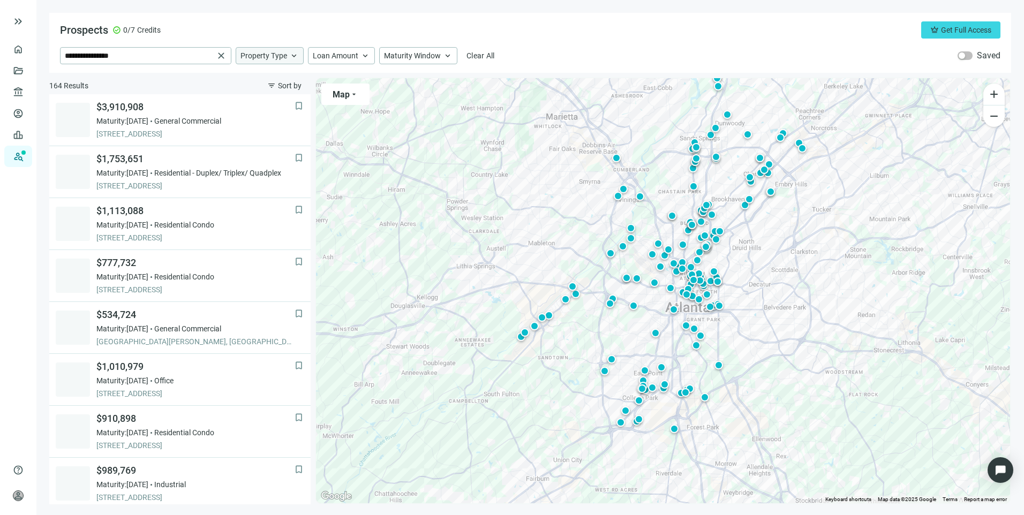
click at [290, 59] on span "keyboard_arrow_up" at bounding box center [294, 56] width 10 height 10
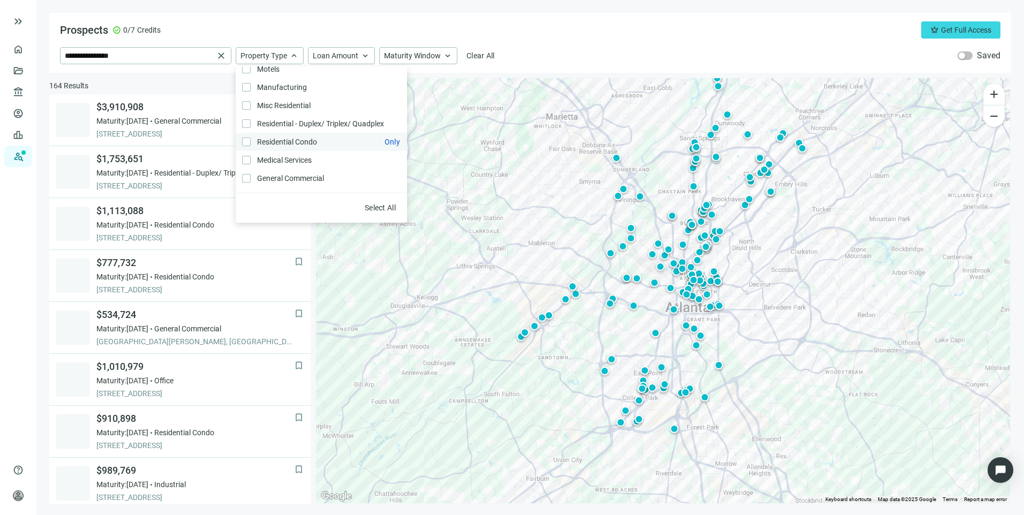
scroll to position [175, 0]
click at [617, 39] on div "**********" at bounding box center [530, 43] width 962 height 60
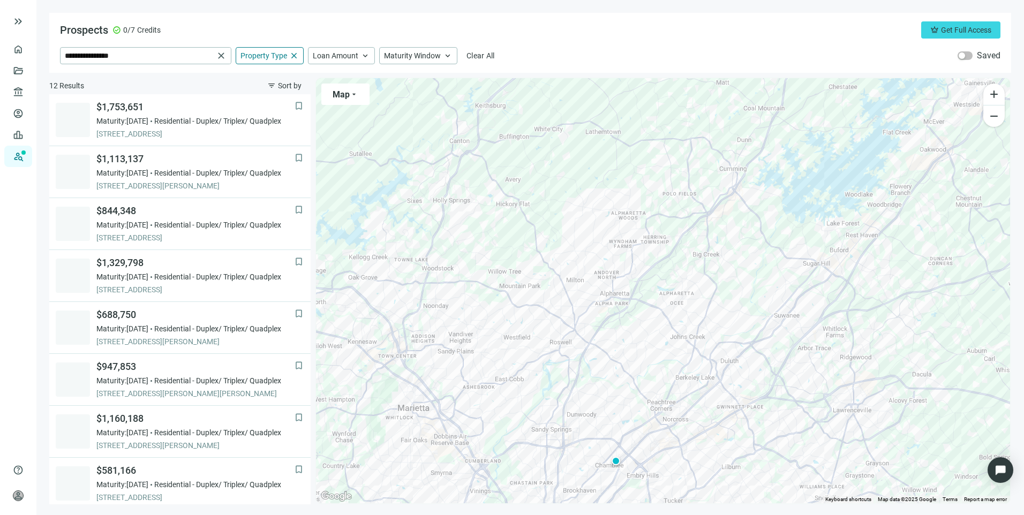
drag, startPoint x: 622, startPoint y: 144, endPoint x: 466, endPoint y: 401, distance: 300.5
click at [472, 435] on div "To activate drag with keyboard, press Alt + Enter. Once in keyboard drag state,…" at bounding box center [663, 290] width 694 height 425
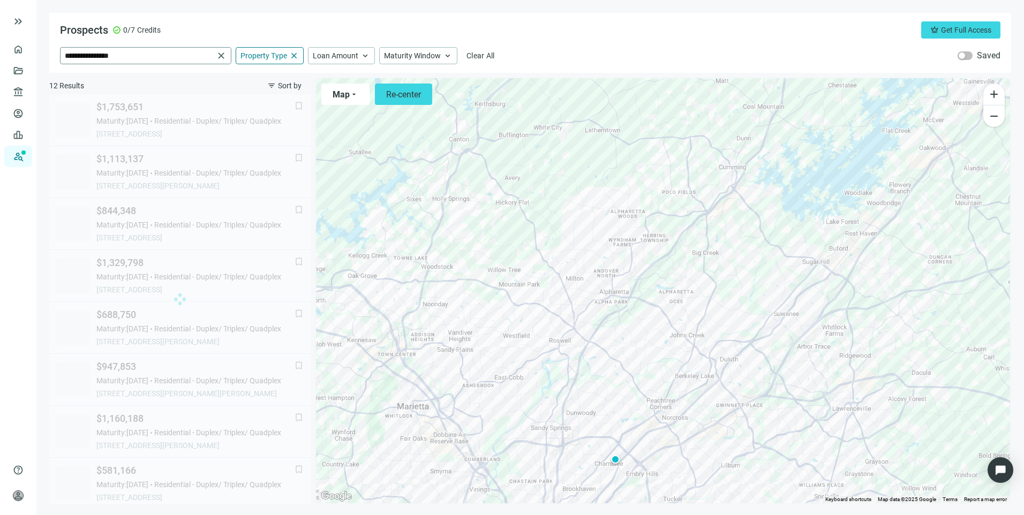
click at [220, 56] on span "close" at bounding box center [221, 55] width 11 height 11
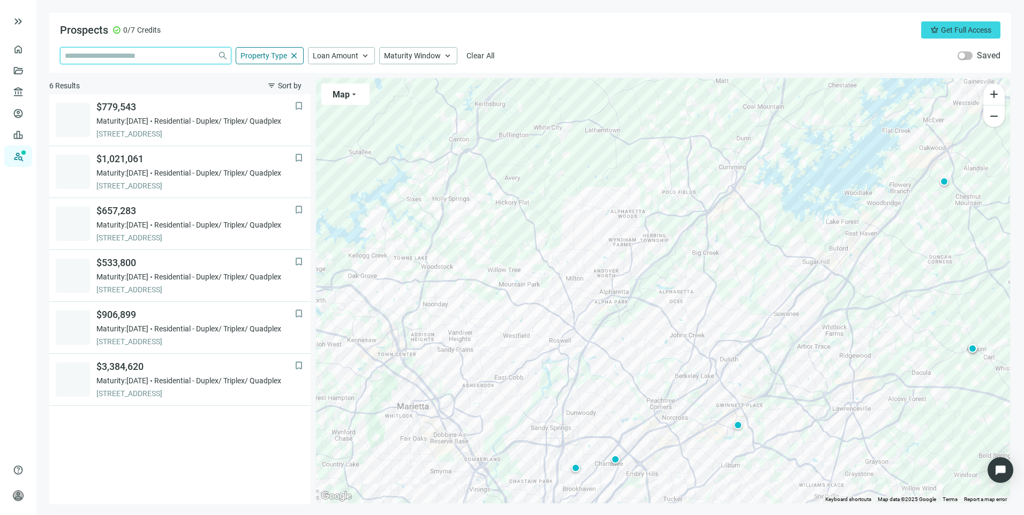
click at [183, 59] on input "search" at bounding box center [139, 56] width 148 height 16
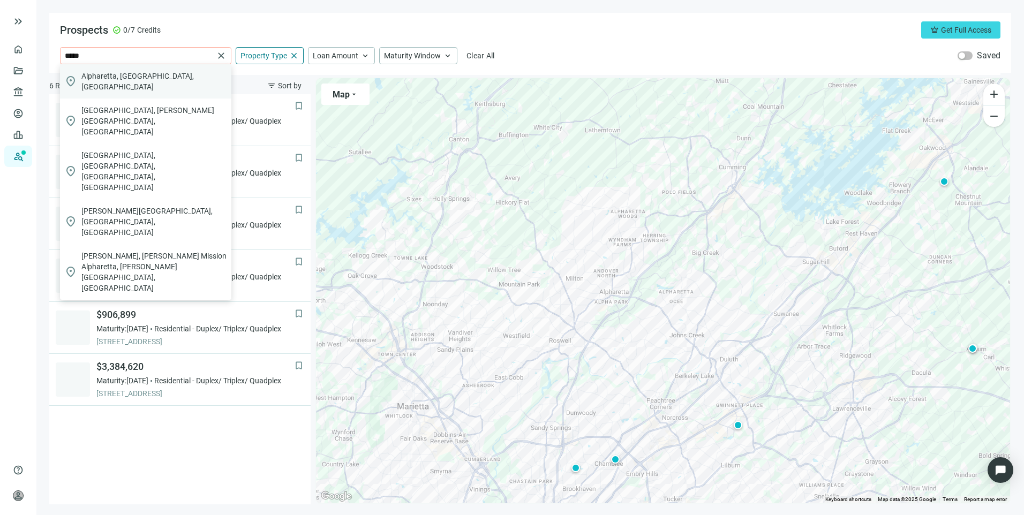
click at [154, 72] on div "location_on [GEOGRAPHIC_DATA], [GEOGRAPHIC_DATA], [GEOGRAPHIC_DATA]" at bounding box center [145, 81] width 171 height 34
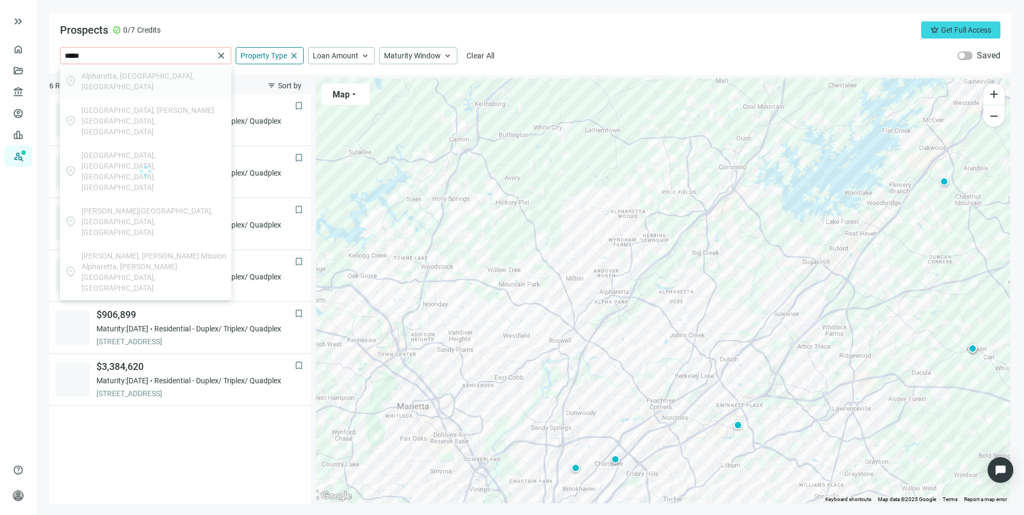
type input "**********"
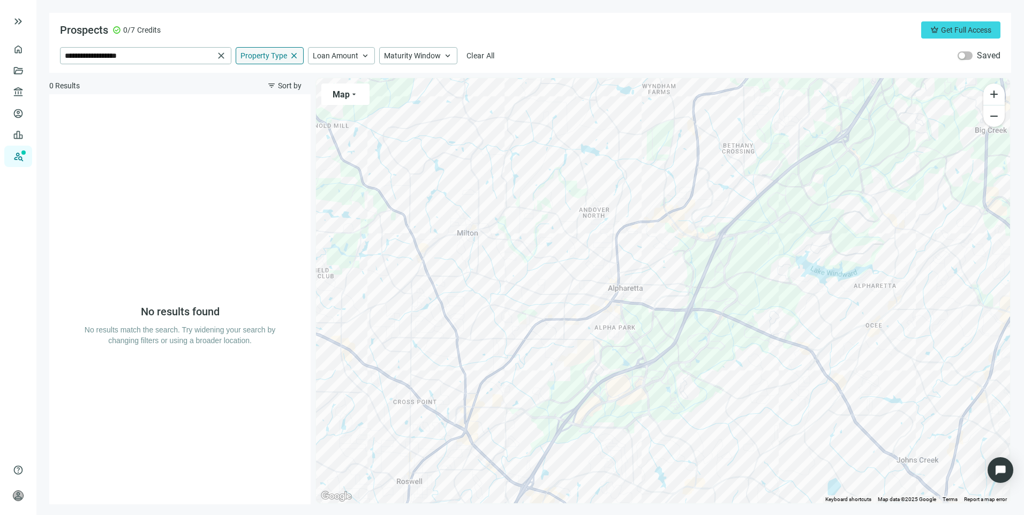
click at [293, 54] on span "close" at bounding box center [294, 56] width 10 height 10
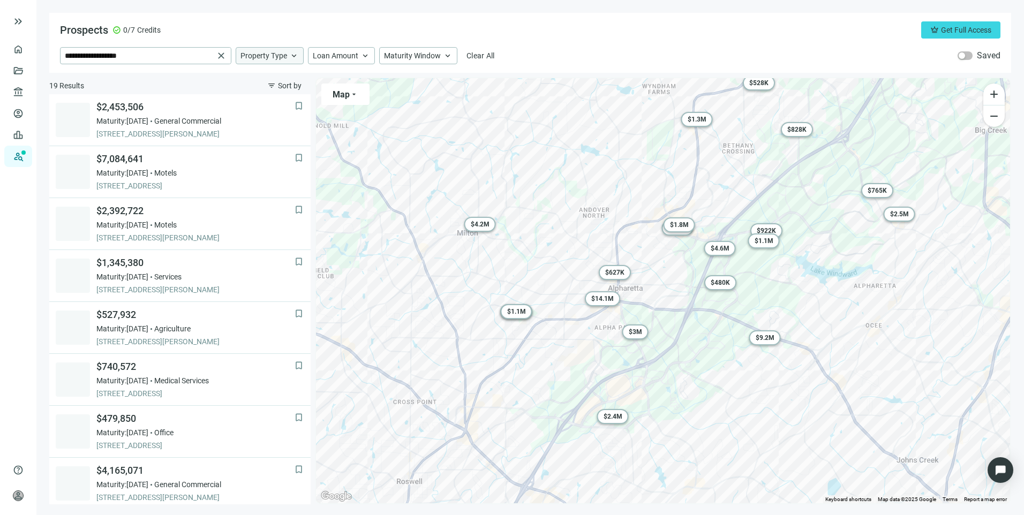
click at [285, 55] on span "Property Type" at bounding box center [263, 56] width 47 height 10
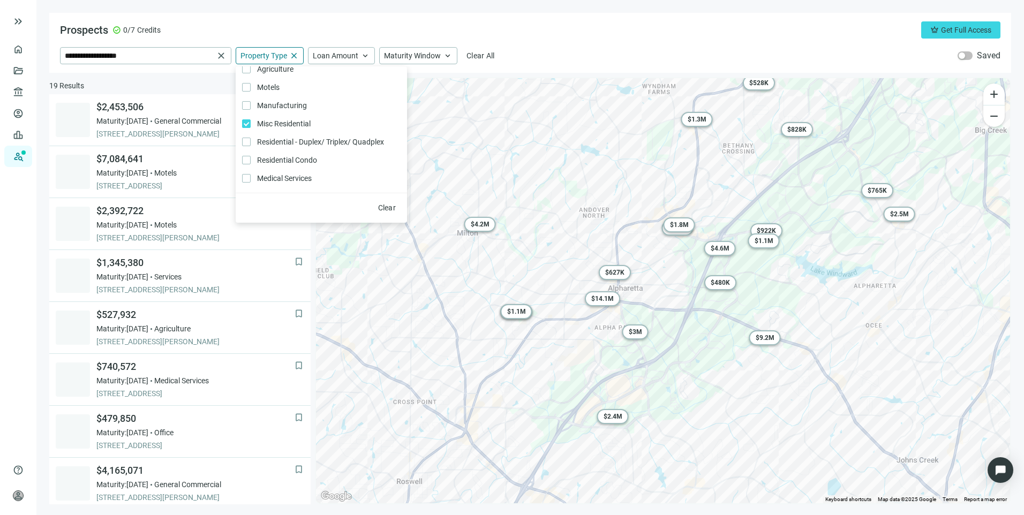
click at [603, 22] on div "Prospects check_circle 0/7 Credits crown Get Full Access" at bounding box center [530, 29] width 940 height 17
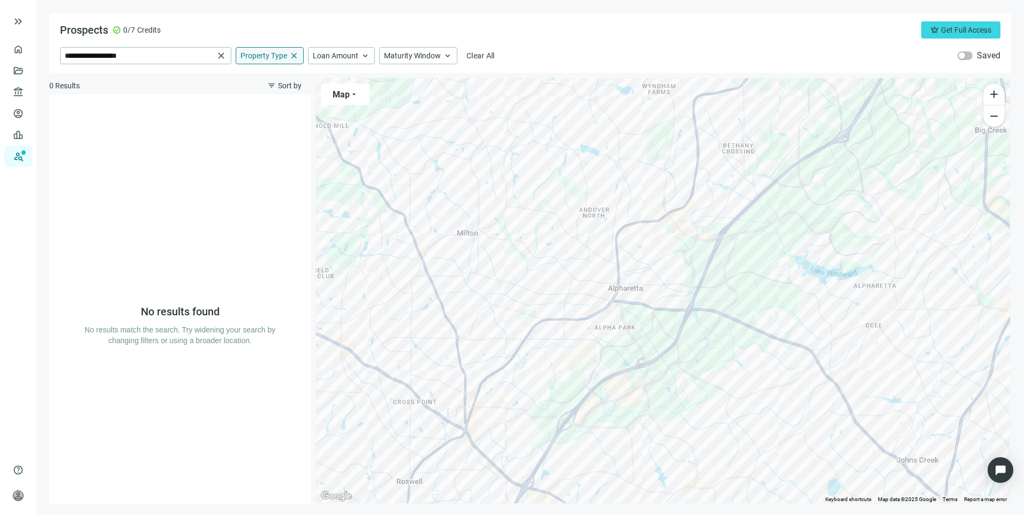
click at [292, 57] on span "close" at bounding box center [294, 56] width 10 height 10
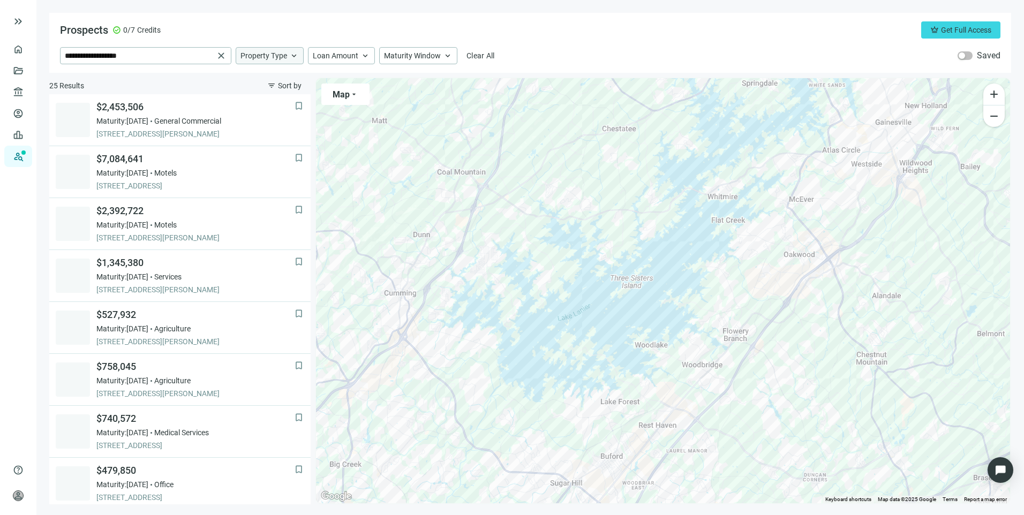
drag, startPoint x: 876, startPoint y: 208, endPoint x: 395, endPoint y: 463, distance: 545.1
click at [395, 463] on div "To activate drag with keyboard, press Alt + Enter. Once in keyboard drag state,…" at bounding box center [663, 290] width 694 height 425
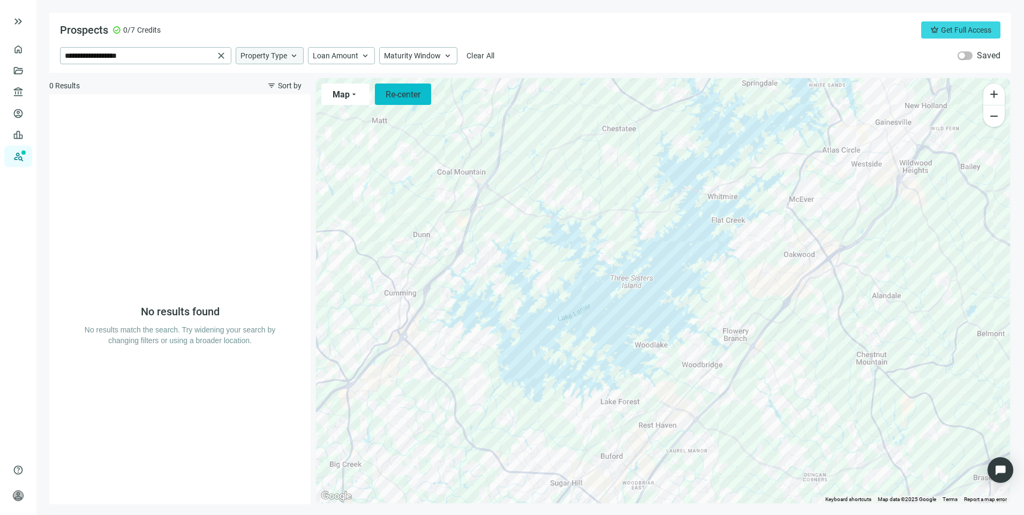
click at [408, 99] on span "Re-center" at bounding box center [402, 94] width 35 height 10
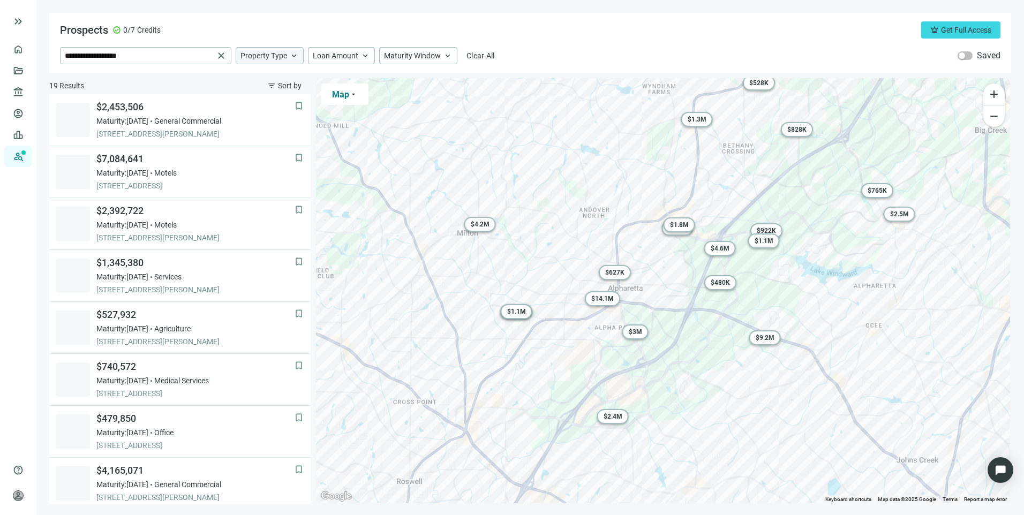
click at [357, 90] on span "arrow_drop_down" at bounding box center [353, 94] width 9 height 9
click at [482, 221] on span "$ 4.2M" at bounding box center [480, 224] width 19 height 7
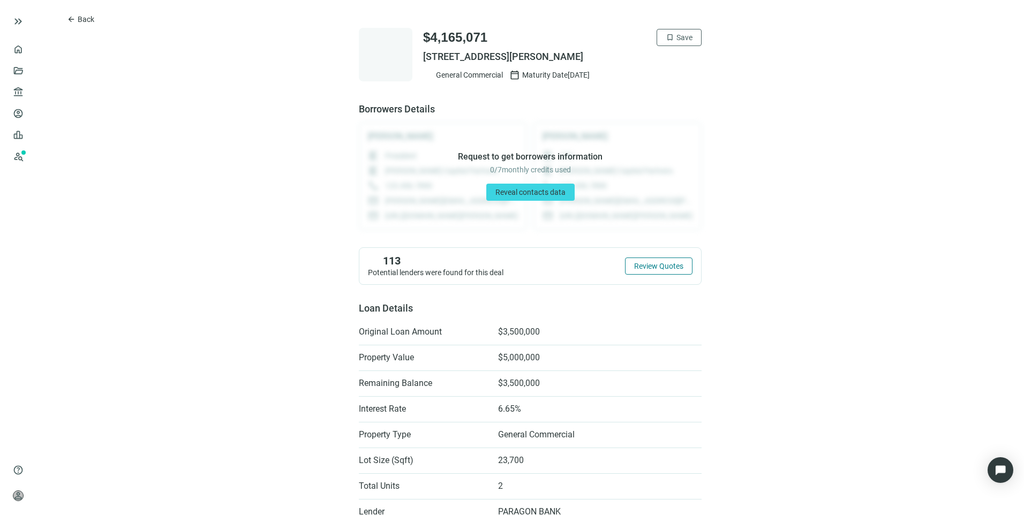
click at [654, 271] on button "Review Quotes" at bounding box center [658, 266] width 67 height 17
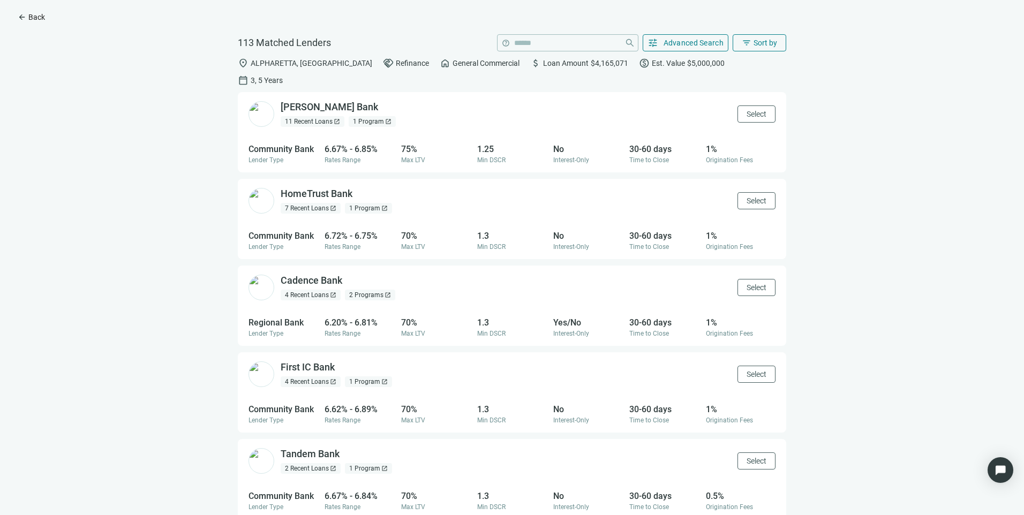
click at [28, 20] on button "arrow_back Back" at bounding box center [32, 17] width 46 height 17
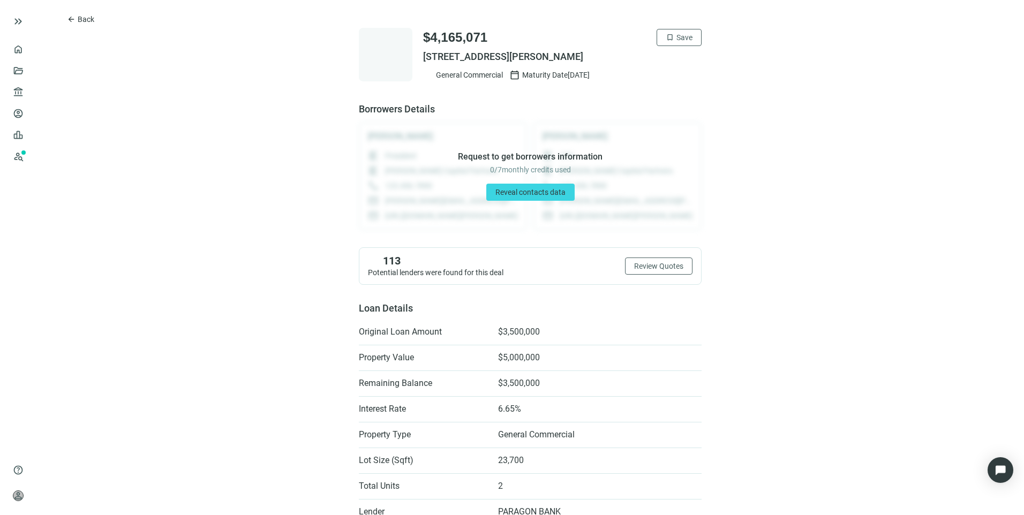
drag, startPoint x: 637, startPoint y: 57, endPoint x: 416, endPoint y: 61, distance: 221.2
click at [416, 61] on div "$4,165,071 bookmark Save [STREET_ADDRESS][PERSON_NAME] General Commercial calen…" at bounding box center [530, 55] width 343 height 54
copy span "[STREET_ADDRESS][PERSON_NAME]"
click at [27, 50] on link "Overview" at bounding box center [43, 49] width 32 height 9
